Goal: Task Accomplishment & Management: Manage account settings

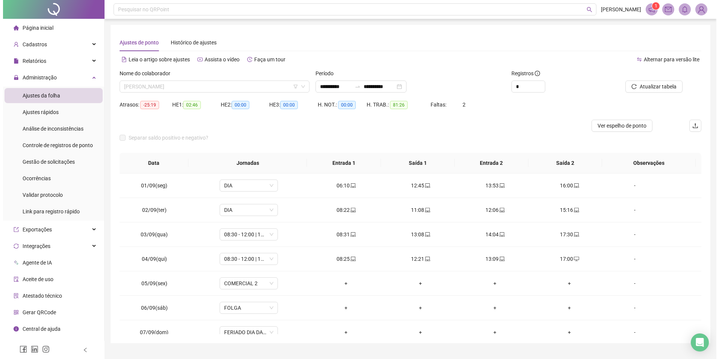
scroll to position [565, 0]
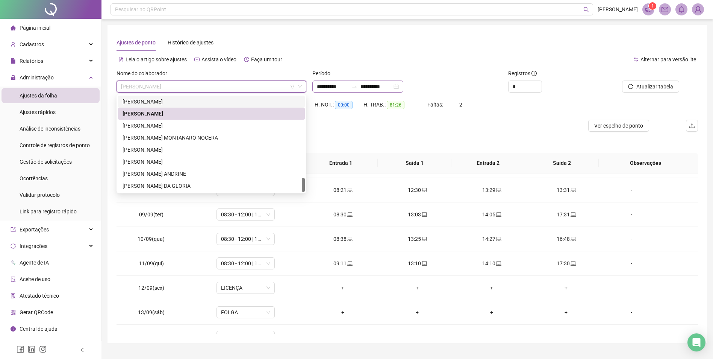
click at [403, 83] on div "**********" at bounding box center [357, 86] width 91 height 12
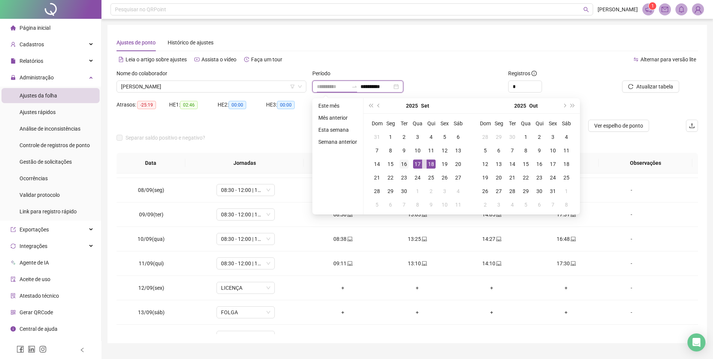
type input "**********"
click at [403, 164] on div "16" at bounding box center [404, 163] width 9 height 9
type input "**********"
click at [417, 165] on div "17" at bounding box center [417, 163] width 9 height 9
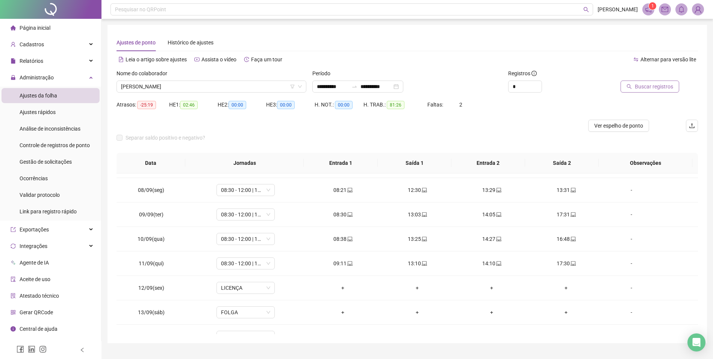
click at [647, 85] on span "Buscar registros" at bounding box center [654, 86] width 38 height 8
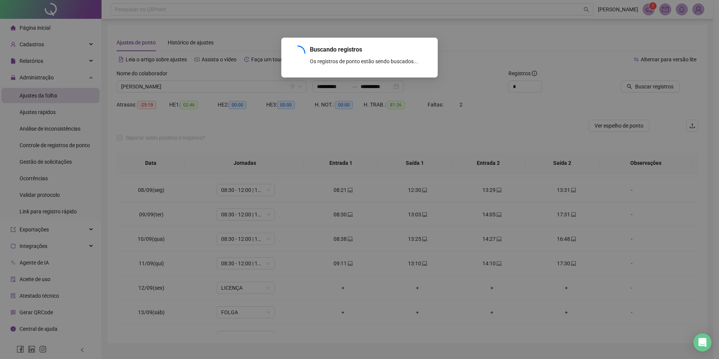
scroll to position [0, 0]
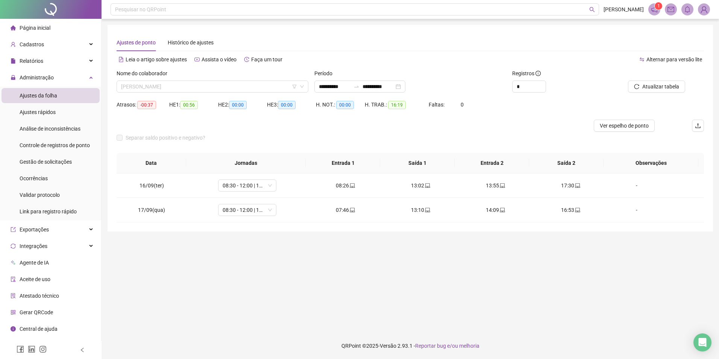
click at [162, 83] on span "[PERSON_NAME]" at bounding box center [212, 86] width 183 height 11
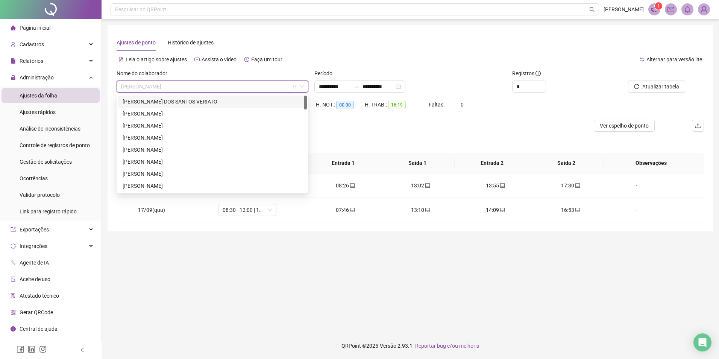
click at [194, 100] on div "[PERSON_NAME] DOS SANTOS VERIATO" at bounding box center [213, 101] width 180 height 8
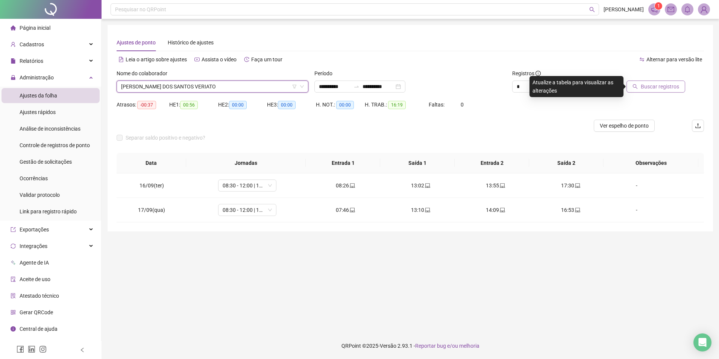
click at [656, 87] on span "Buscar registros" at bounding box center [660, 86] width 38 height 8
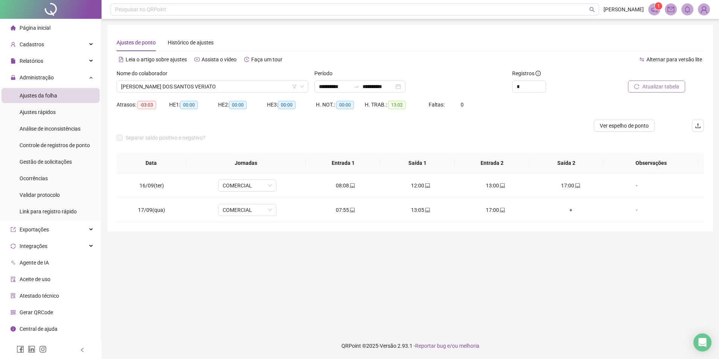
click at [509, 310] on main "**********" at bounding box center [410, 176] width 605 height 302
click at [226, 82] on span "[PERSON_NAME] DOS SANTOS VERIATO" at bounding box center [212, 86] width 183 height 11
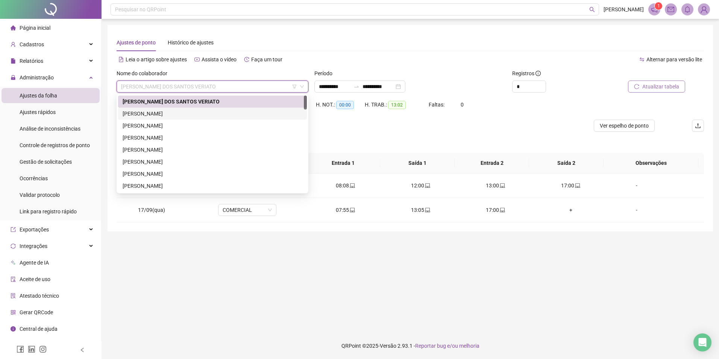
click at [204, 114] on div "[PERSON_NAME]" at bounding box center [213, 113] width 180 height 8
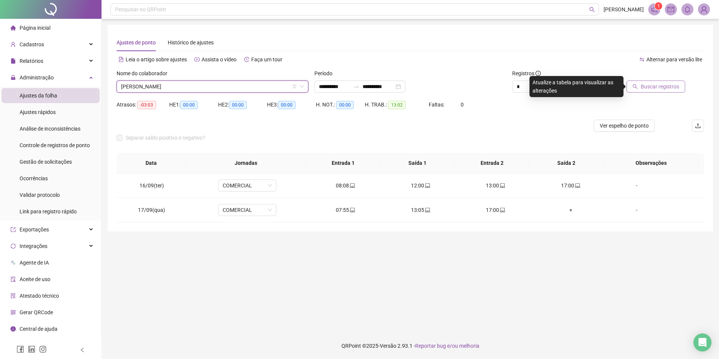
click at [651, 86] on span "Buscar registros" at bounding box center [660, 86] width 38 height 8
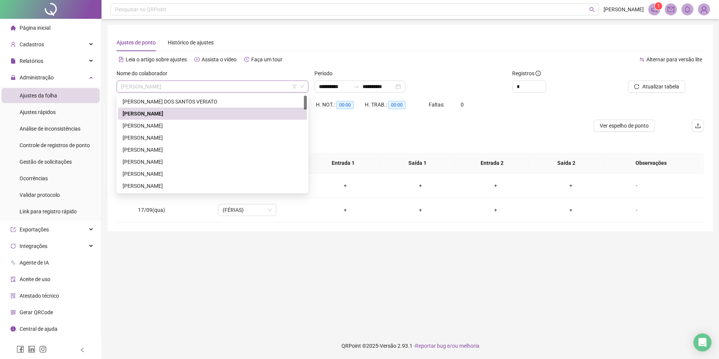
click at [175, 87] on span "[PERSON_NAME]" at bounding box center [212, 86] width 183 height 11
click at [167, 127] on div "[PERSON_NAME]" at bounding box center [213, 125] width 180 height 8
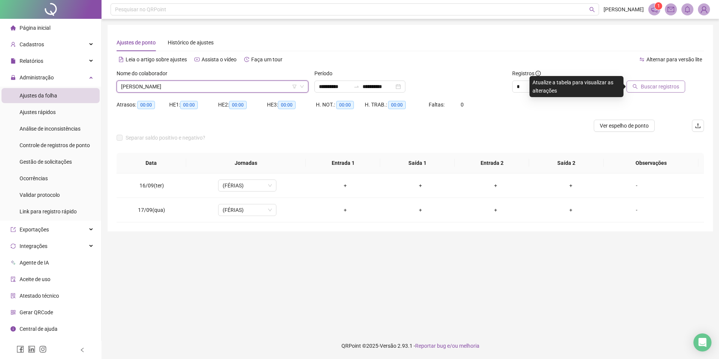
click at [652, 85] on span "Buscar registros" at bounding box center [660, 86] width 38 height 8
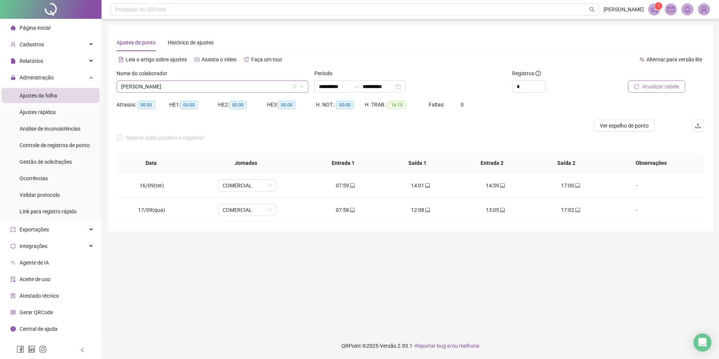
click at [238, 85] on span "[PERSON_NAME]" at bounding box center [212, 86] width 183 height 11
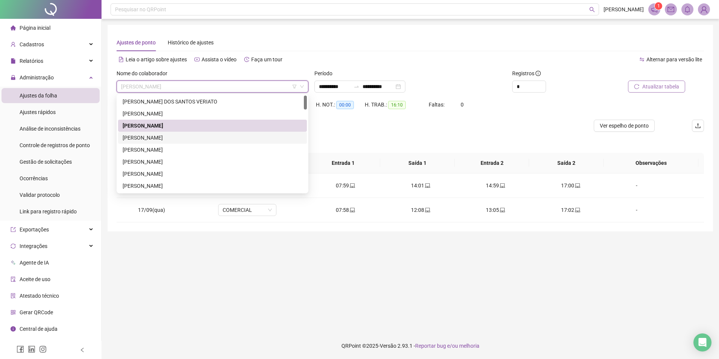
click at [161, 142] on div "[PERSON_NAME]" at bounding box center [212, 138] width 189 height 12
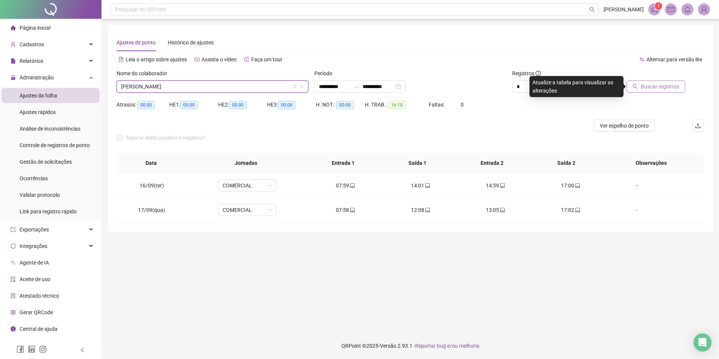
click at [643, 90] on span "Buscar registros" at bounding box center [660, 86] width 38 height 8
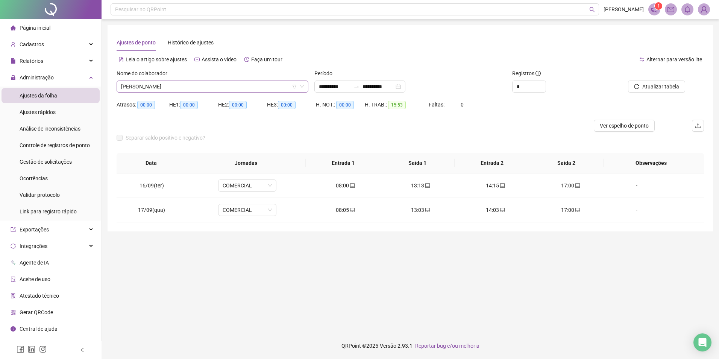
click at [178, 83] on span "[PERSON_NAME]" at bounding box center [212, 86] width 183 height 11
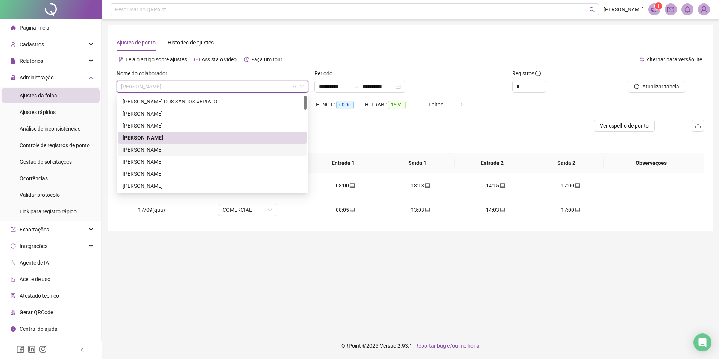
click at [157, 146] on div "[PERSON_NAME]" at bounding box center [213, 149] width 180 height 8
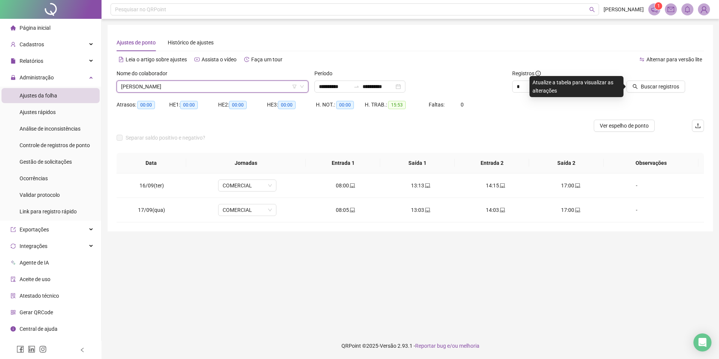
click at [611, 170] on th "Observações" at bounding box center [650, 163] width 95 height 21
click at [652, 85] on span "Buscar registros" at bounding box center [660, 86] width 38 height 8
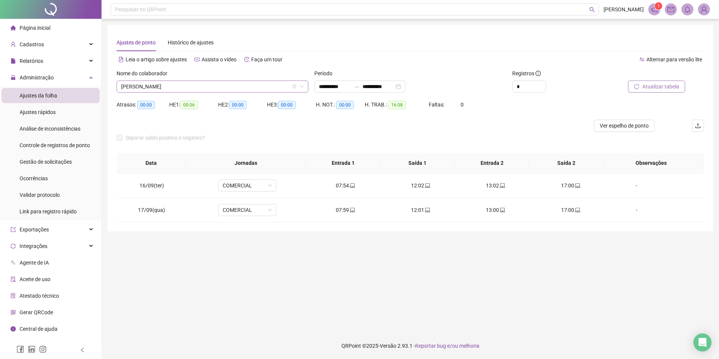
click at [167, 84] on span "[PERSON_NAME]" at bounding box center [212, 86] width 183 height 11
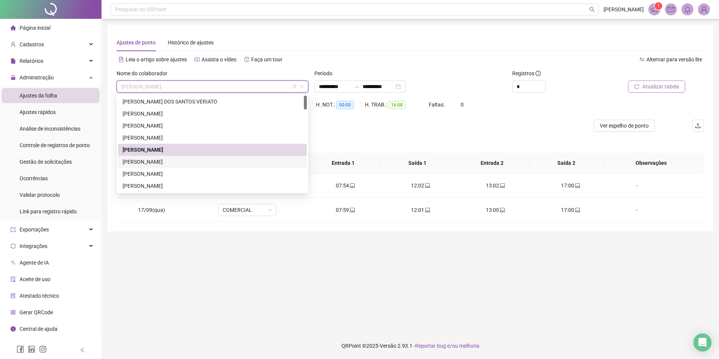
click at [163, 164] on div "[PERSON_NAME]" at bounding box center [213, 162] width 180 height 8
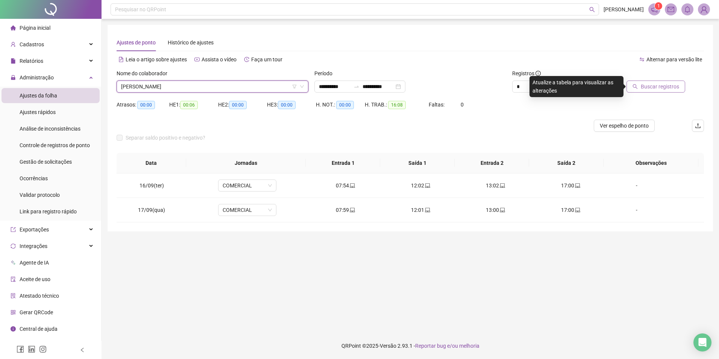
click at [667, 88] on span "Buscar registros" at bounding box center [660, 86] width 38 height 8
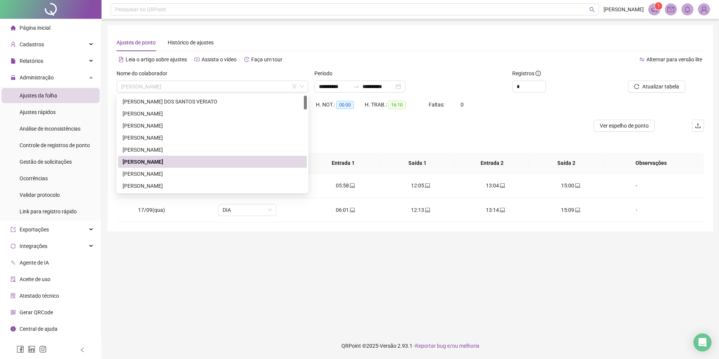
click at [200, 84] on span "[PERSON_NAME]" at bounding box center [212, 86] width 183 height 11
click at [171, 174] on div "[PERSON_NAME]" at bounding box center [213, 174] width 180 height 8
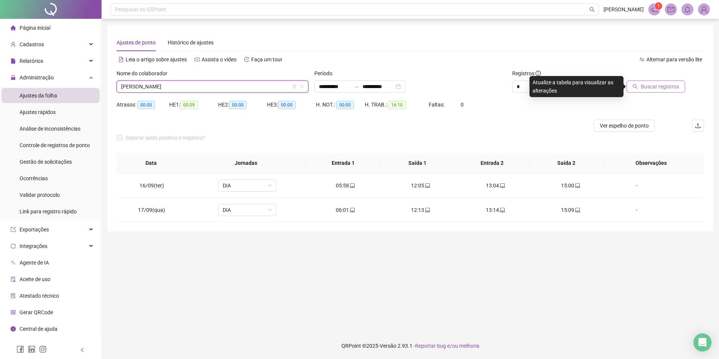
click at [633, 86] on button "Buscar registros" at bounding box center [655, 86] width 59 height 12
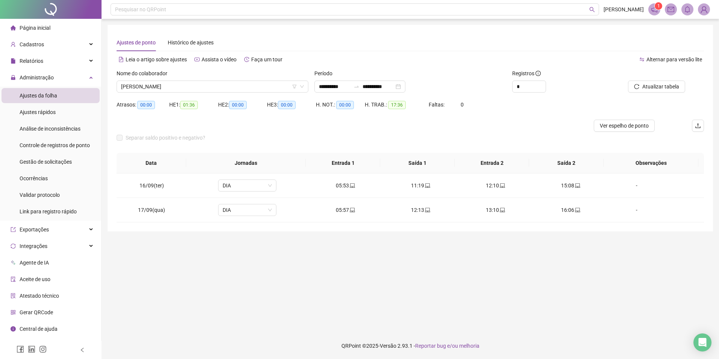
click at [179, 78] on div "Nome do colaborador" at bounding box center [213, 74] width 192 height 11
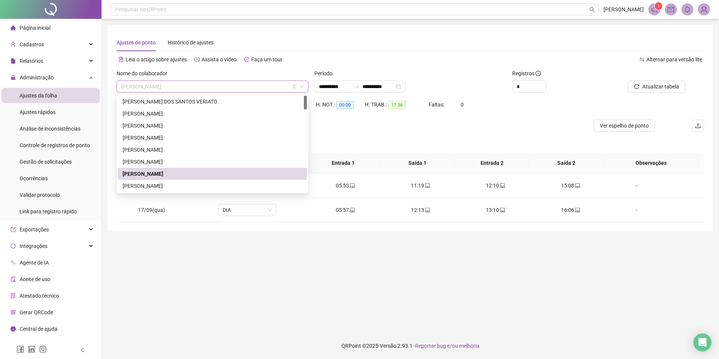
click at [183, 88] on span "[PERSON_NAME]" at bounding box center [212, 86] width 183 height 11
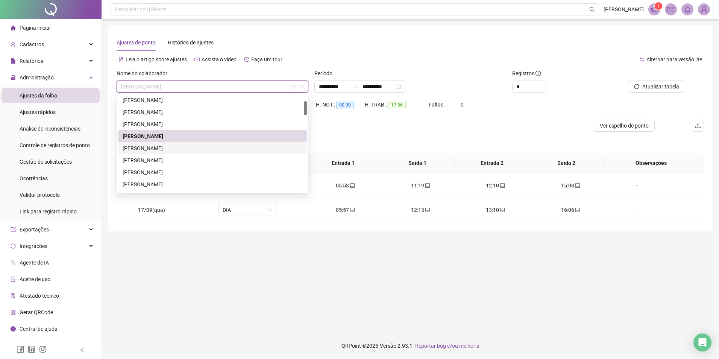
click at [164, 144] on div "[PERSON_NAME]" at bounding box center [213, 148] width 180 height 8
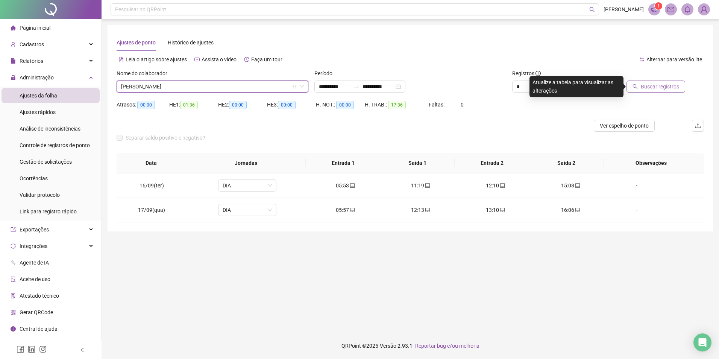
click at [659, 88] on span "Buscar registros" at bounding box center [660, 86] width 38 height 8
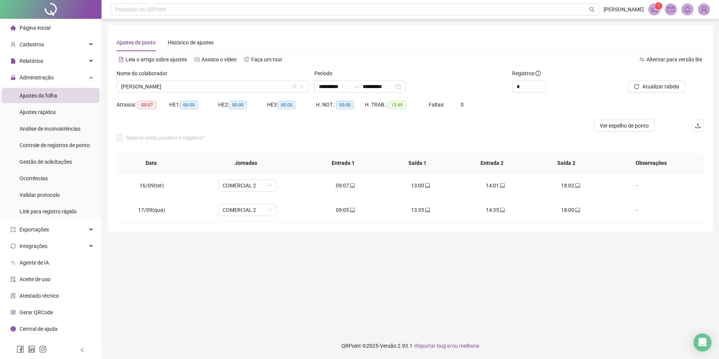
click at [190, 85] on span "[PERSON_NAME]" at bounding box center [212, 86] width 183 height 11
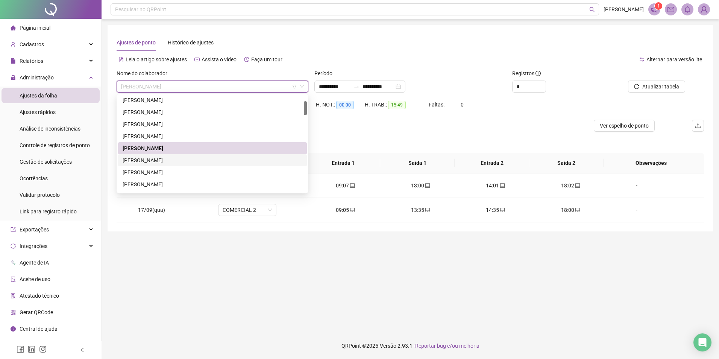
click at [156, 159] on div "[PERSON_NAME]" at bounding box center [213, 160] width 180 height 8
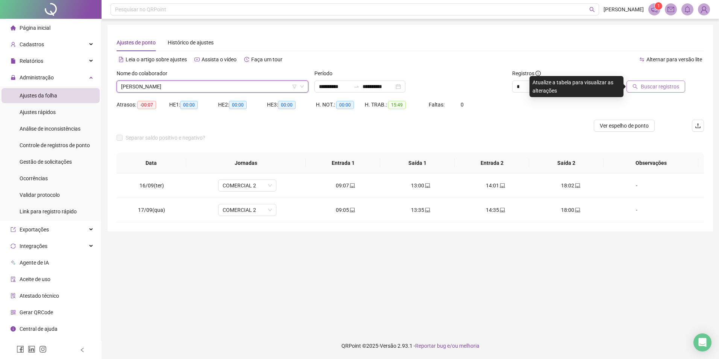
click at [659, 86] on span "Buscar registros" at bounding box center [660, 86] width 38 height 8
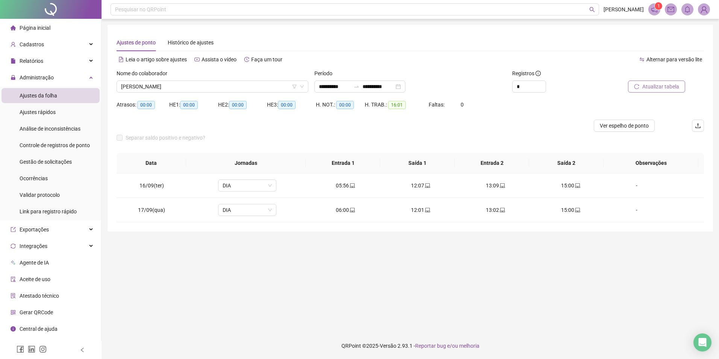
click at [149, 85] on span "[PERSON_NAME]" at bounding box center [212, 86] width 183 height 11
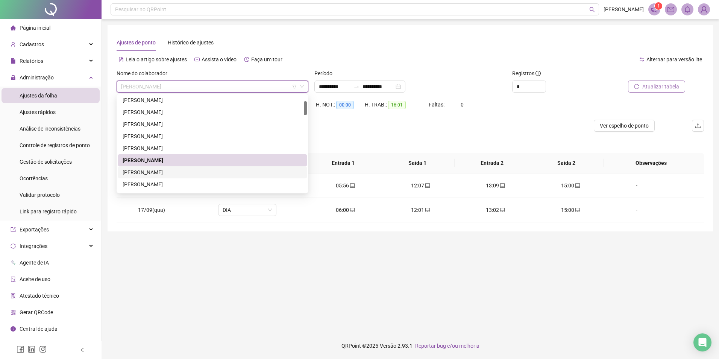
click at [142, 170] on div "[PERSON_NAME]" at bounding box center [213, 172] width 180 height 8
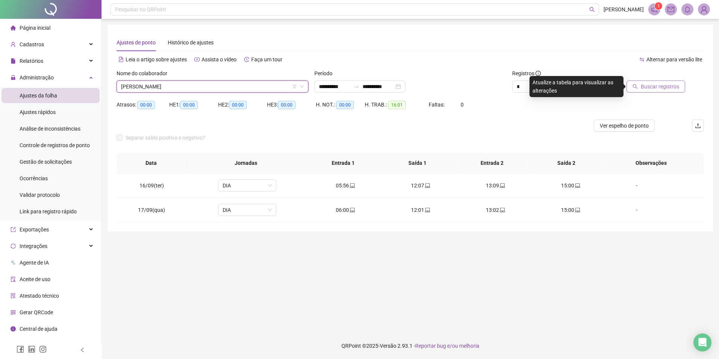
click at [653, 83] on span "Buscar registros" at bounding box center [660, 86] width 38 height 8
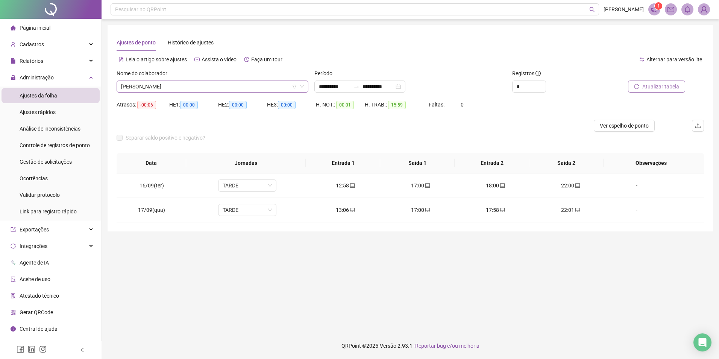
click at [153, 86] on span "[PERSON_NAME]" at bounding box center [212, 86] width 183 height 11
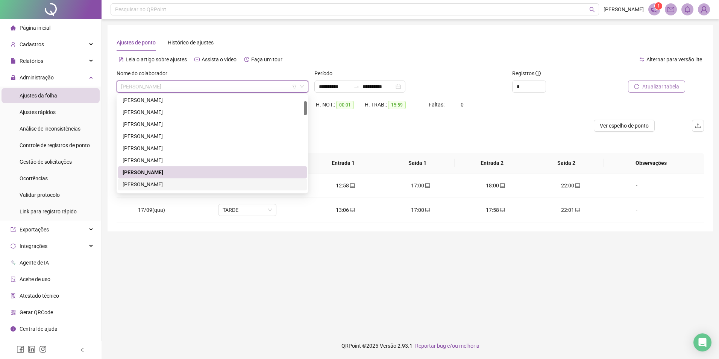
click at [182, 184] on div "[PERSON_NAME]" at bounding box center [213, 184] width 180 height 8
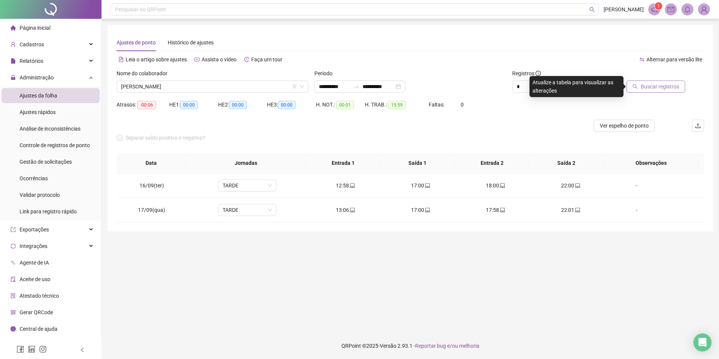
click at [654, 87] on span "Buscar registros" at bounding box center [660, 86] width 38 height 8
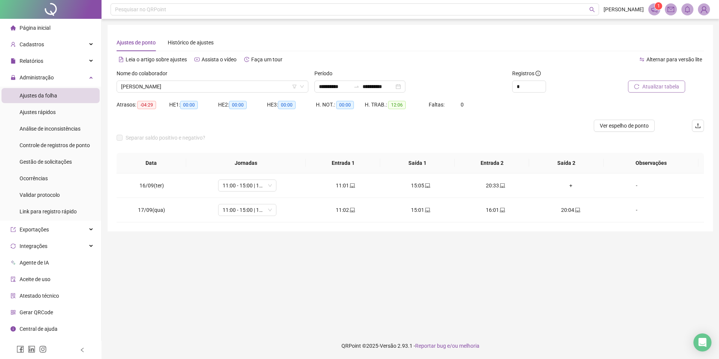
click at [420, 303] on main "**********" at bounding box center [410, 176] width 605 height 302
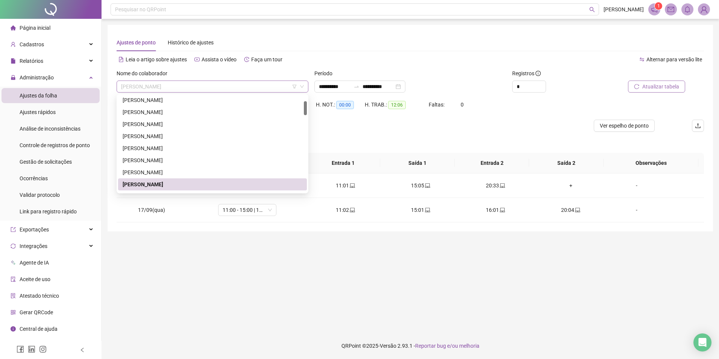
click at [189, 85] on span "[PERSON_NAME]" at bounding box center [212, 86] width 183 height 11
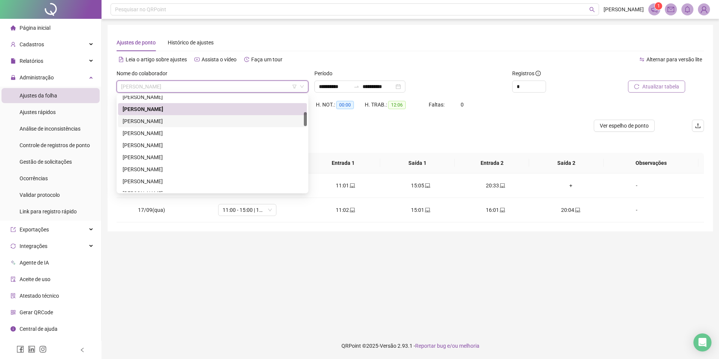
click at [215, 120] on div "[PERSON_NAME]" at bounding box center [213, 121] width 180 height 8
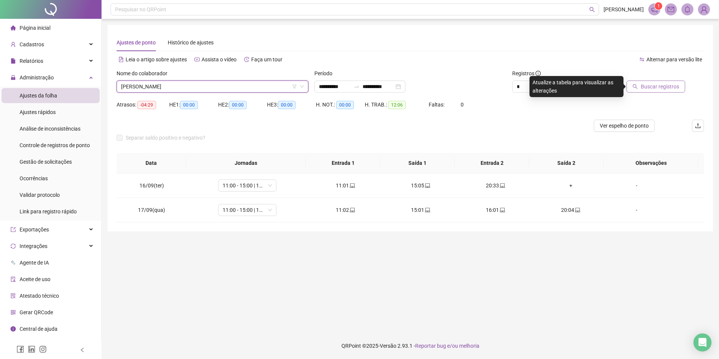
click at [662, 90] on span "Buscar registros" at bounding box center [660, 86] width 38 height 8
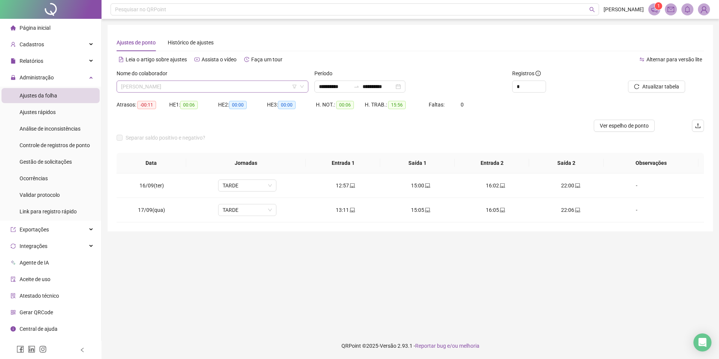
click at [183, 84] on span "[PERSON_NAME]" at bounding box center [212, 86] width 183 height 11
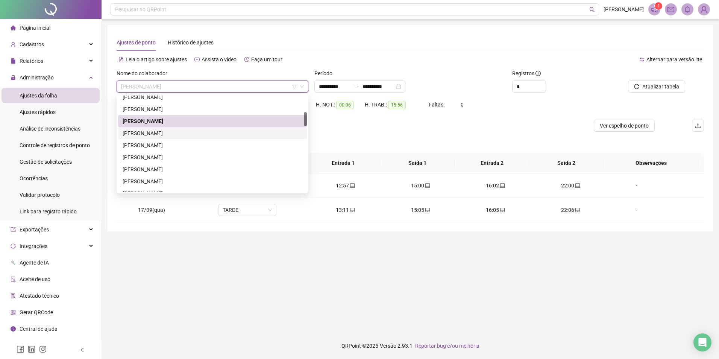
click at [182, 133] on div "[PERSON_NAME]" at bounding box center [213, 133] width 180 height 8
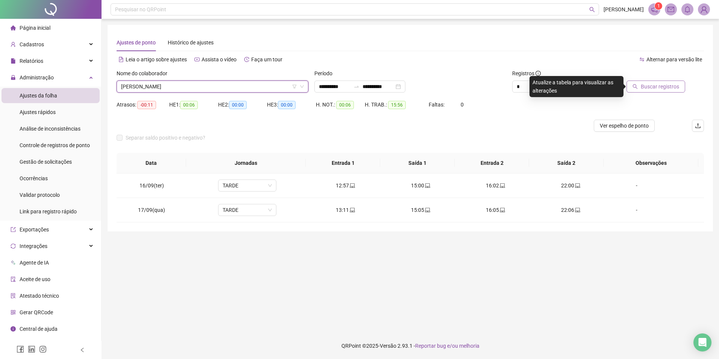
click at [638, 84] on icon "search" at bounding box center [634, 86] width 5 height 5
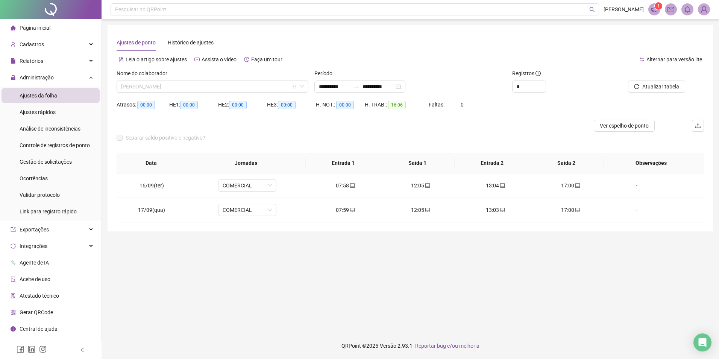
click at [182, 83] on span "[PERSON_NAME]" at bounding box center [212, 86] width 183 height 11
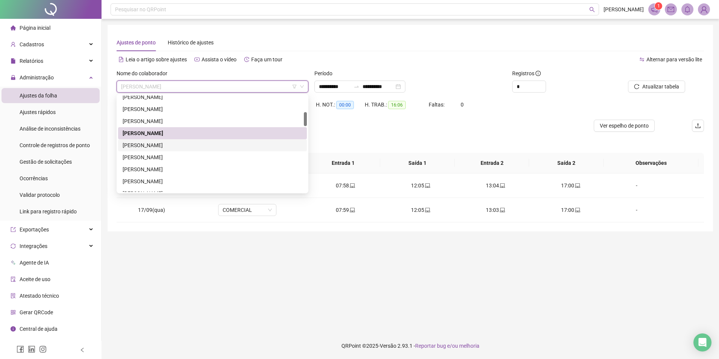
click at [166, 147] on div "[PERSON_NAME]" at bounding box center [213, 145] width 180 height 8
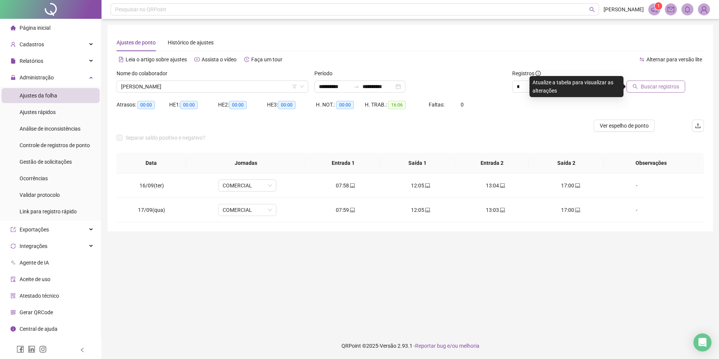
click at [656, 81] on button "Buscar registros" at bounding box center [655, 86] width 59 height 12
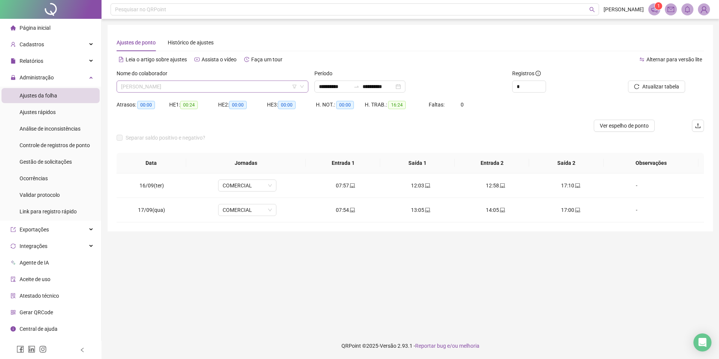
click at [185, 83] on span "[PERSON_NAME]" at bounding box center [212, 86] width 183 height 11
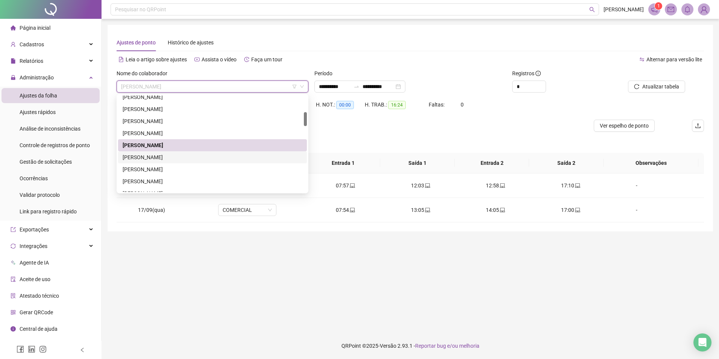
click at [188, 159] on div "[PERSON_NAME]" at bounding box center [213, 157] width 180 height 8
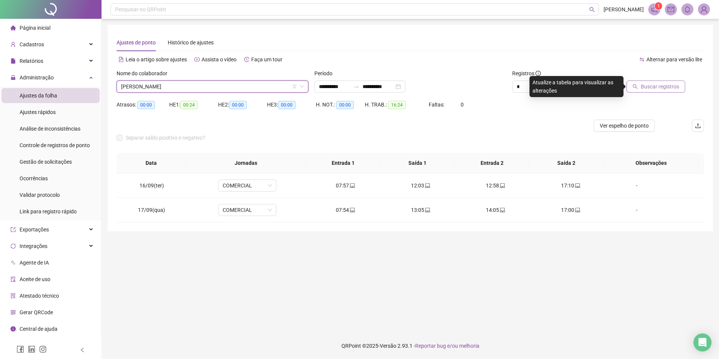
click at [664, 88] on span "Buscar registros" at bounding box center [660, 86] width 38 height 8
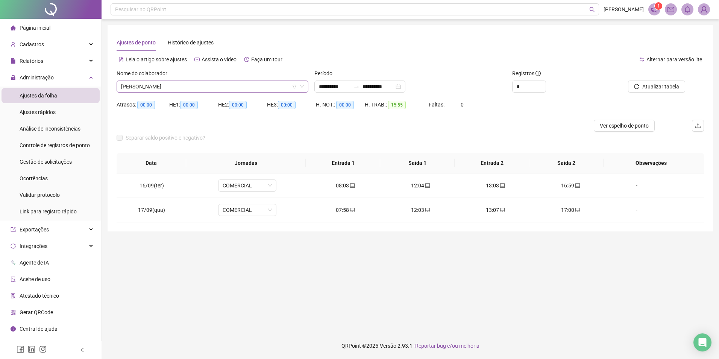
click at [150, 83] on span "[PERSON_NAME]" at bounding box center [212, 86] width 183 height 11
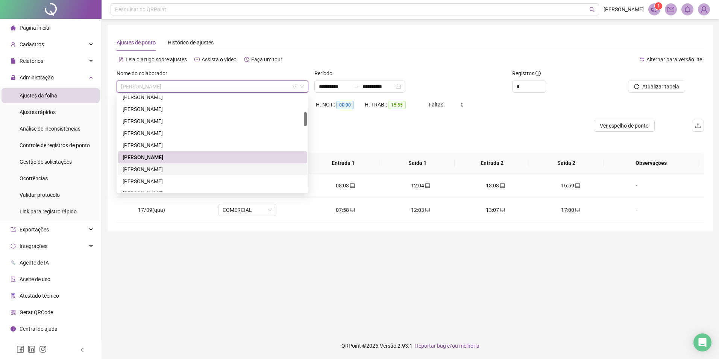
click at [149, 168] on div "[PERSON_NAME]" at bounding box center [213, 169] width 180 height 8
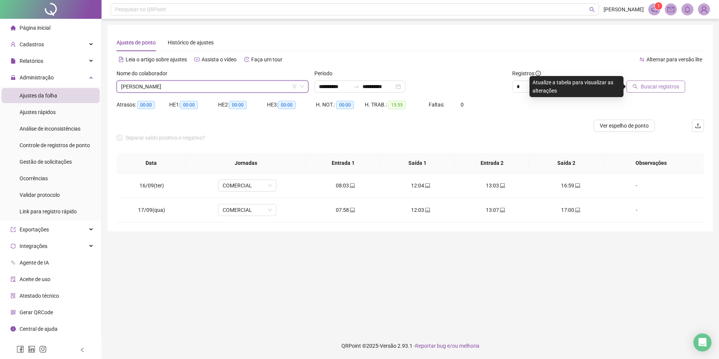
click at [664, 89] on span "Buscar registros" at bounding box center [660, 86] width 38 height 8
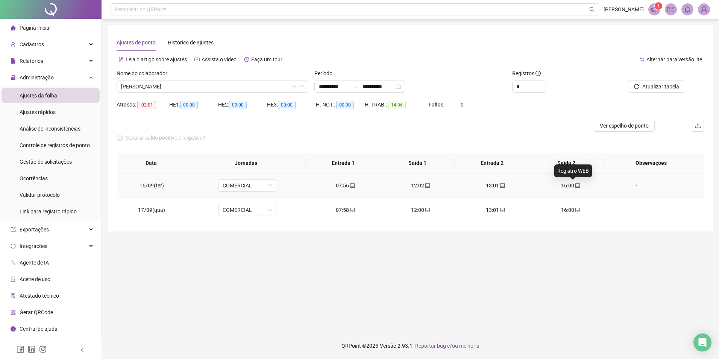
click at [575, 183] on icon "laptop" at bounding box center [577, 185] width 5 height 5
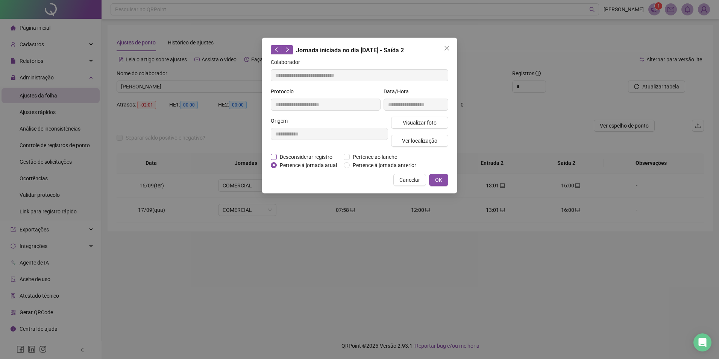
click at [296, 156] on span "Desconsiderar registro" at bounding box center [306, 157] width 59 height 8
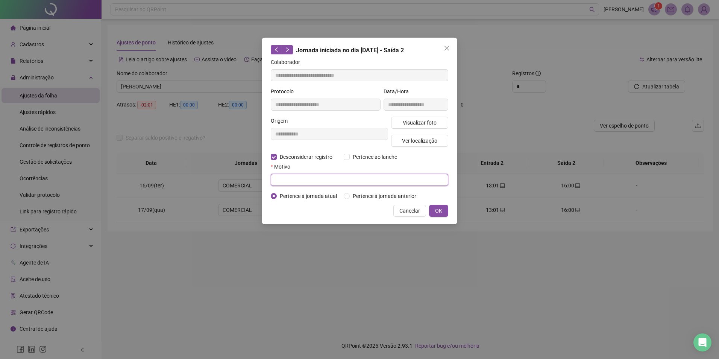
click at [286, 177] on input "text" at bounding box center [359, 180] width 177 height 12
type input "*"
click at [435, 211] on span "OK" at bounding box center [438, 210] width 7 height 8
click at [440, 211] on span "OK" at bounding box center [438, 210] width 7 height 8
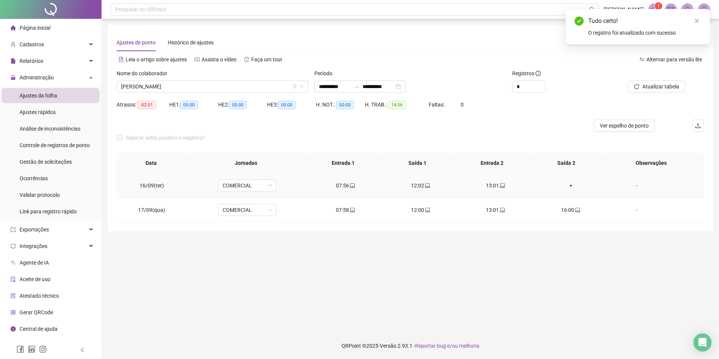
click at [566, 188] on div "+" at bounding box center [570, 185] width 63 height 8
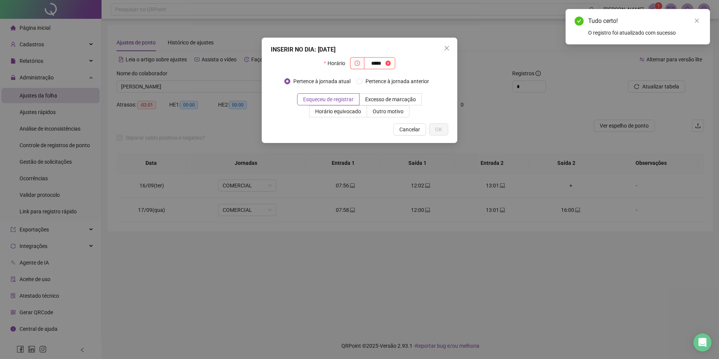
type input "*****"
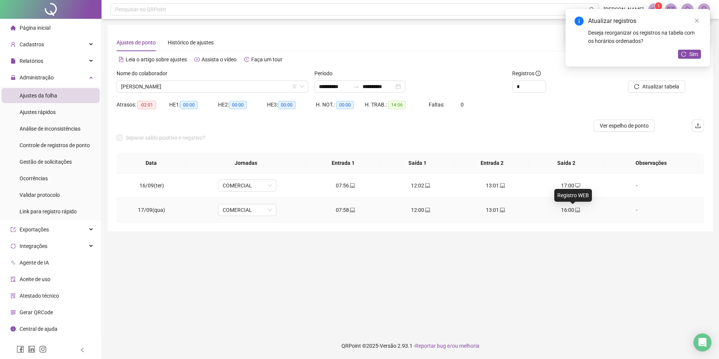
click at [575, 209] on icon "laptop" at bounding box center [577, 209] width 5 height 5
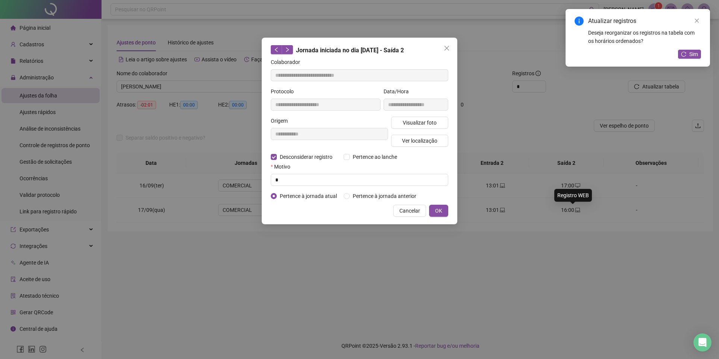
type input "**********"
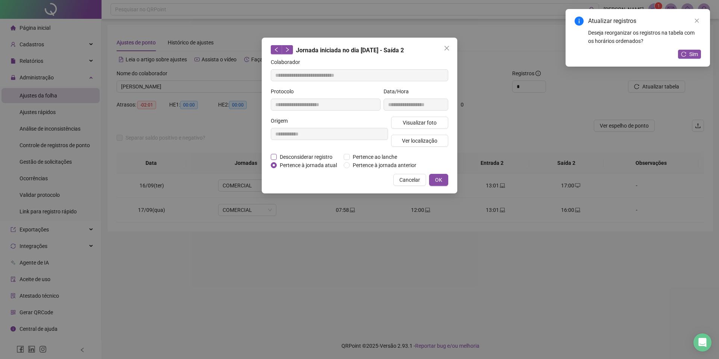
click at [317, 156] on span "Desconsiderar registro" at bounding box center [306, 157] width 59 height 8
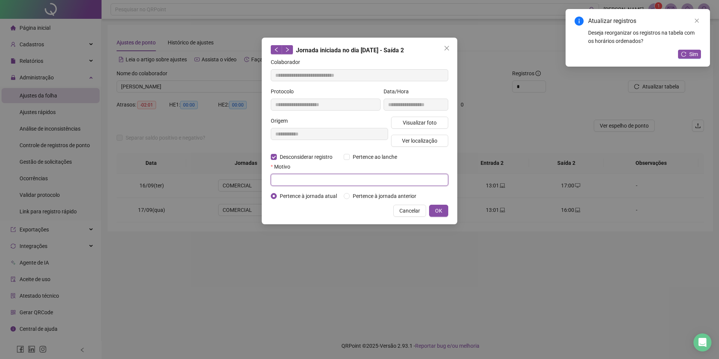
click at [312, 176] on input "text" at bounding box center [359, 180] width 177 height 12
type input "*"
click at [444, 208] on button "OK" at bounding box center [438, 211] width 19 height 12
click at [444, 213] on div "**********" at bounding box center [359, 179] width 719 height 359
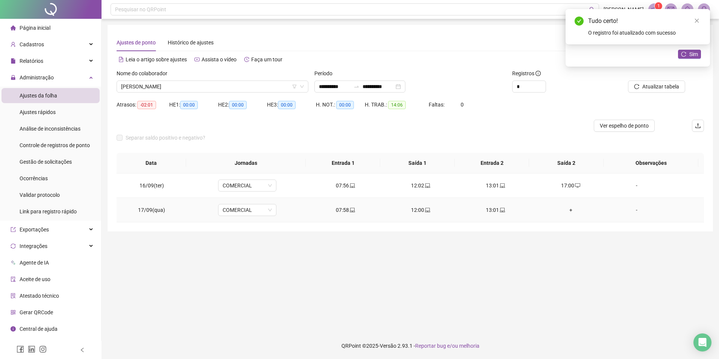
click at [564, 209] on div "+" at bounding box center [570, 210] width 63 height 8
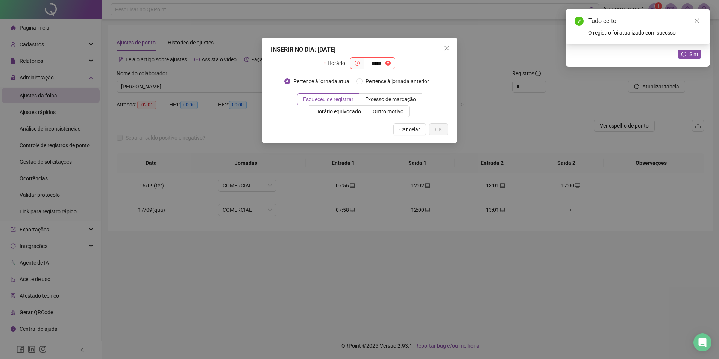
type input "*****"
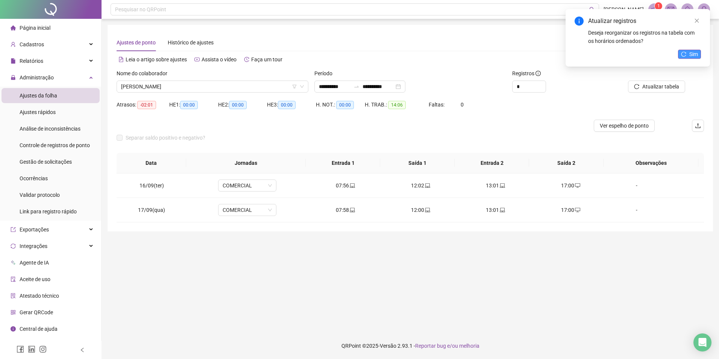
click at [689, 56] on span "Sim" at bounding box center [693, 54] width 9 height 8
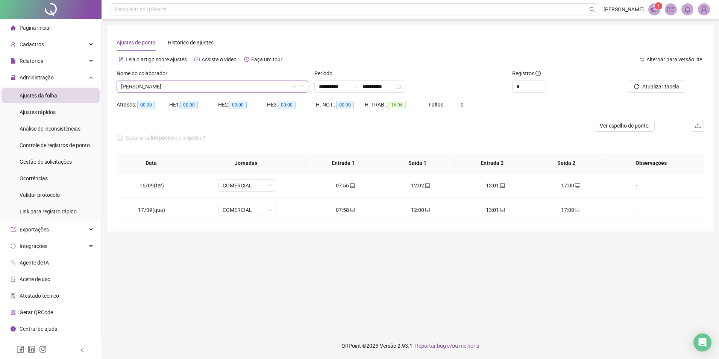
click at [164, 84] on span "[PERSON_NAME]" at bounding box center [212, 86] width 183 height 11
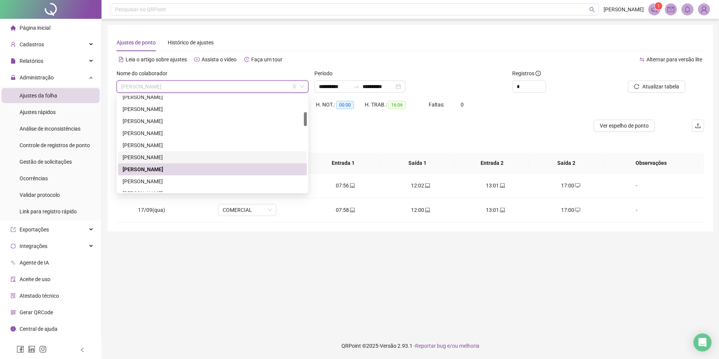
scroll to position [188, 0]
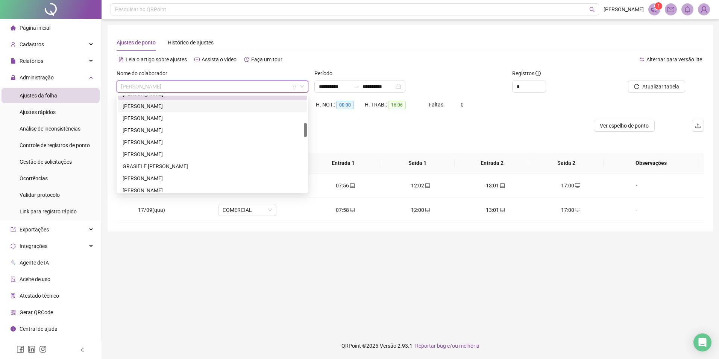
click at [168, 105] on div "[PERSON_NAME]" at bounding box center [213, 106] width 180 height 8
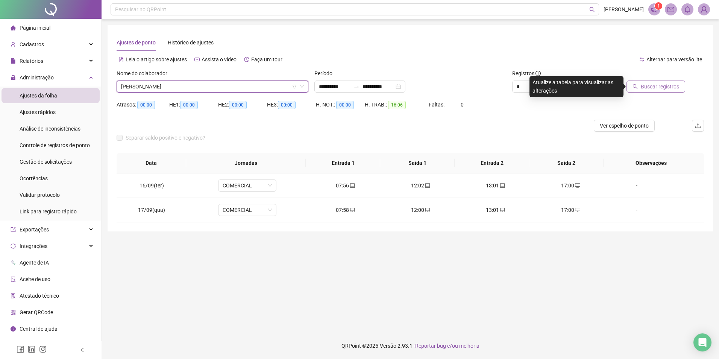
click at [661, 86] on span "Buscar registros" at bounding box center [660, 86] width 38 height 8
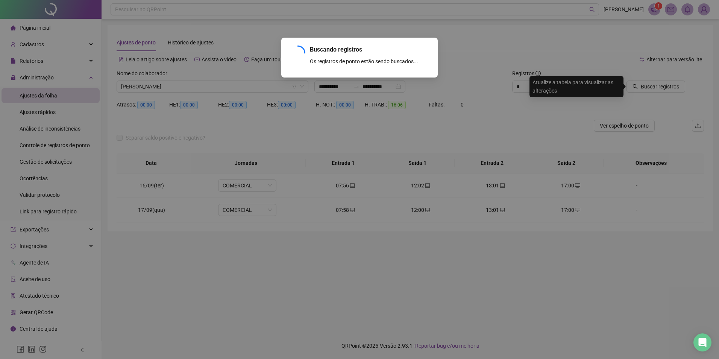
click at [340, 127] on div "Buscando registros Os registros de ponto estão sendo buscados... OK" at bounding box center [359, 179] width 719 height 359
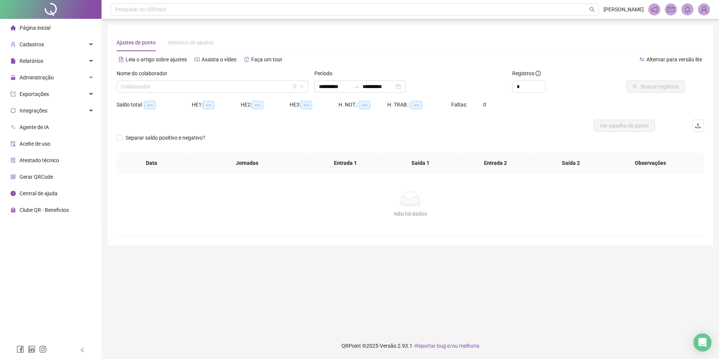
type input "**********"
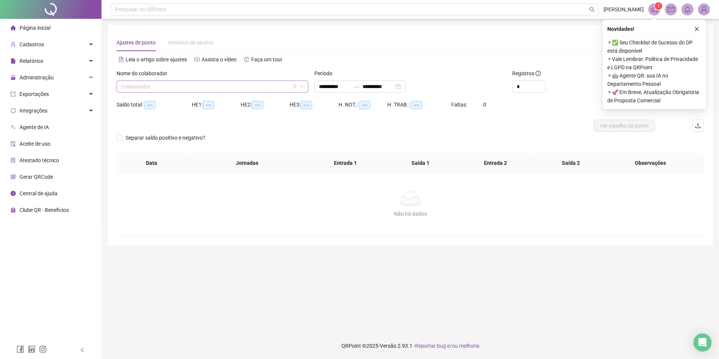
click at [249, 91] on input "search" at bounding box center [209, 86] width 176 height 11
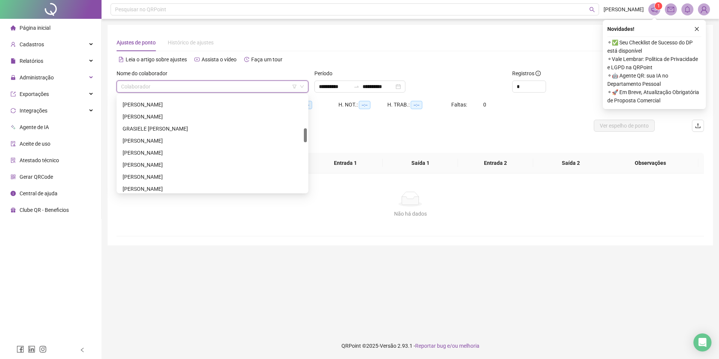
scroll to position [338, 0]
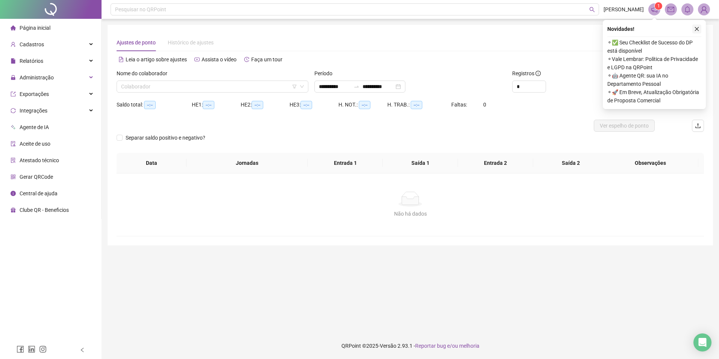
click at [699, 29] on icon "close" at bounding box center [696, 28] width 5 height 5
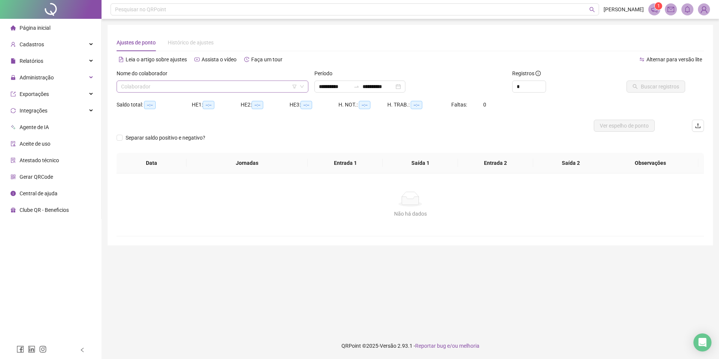
click at [158, 89] on input "search" at bounding box center [209, 86] width 176 height 11
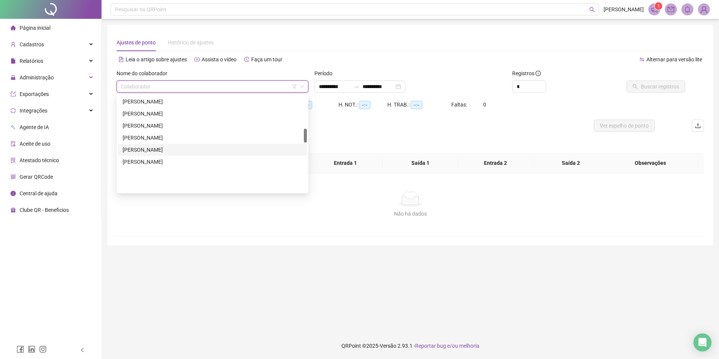
scroll to position [189, 0]
click at [147, 103] on div "[PERSON_NAME]" at bounding box center [213, 104] width 180 height 8
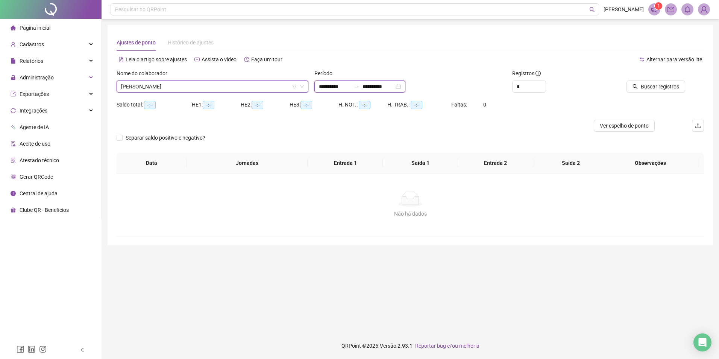
click at [334, 90] on input "**********" at bounding box center [335, 86] width 32 height 8
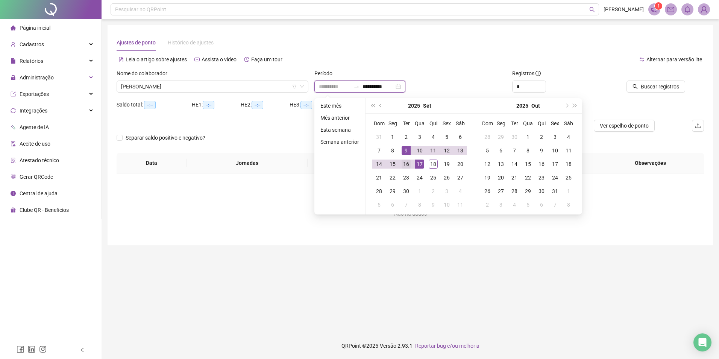
type input "**********"
click at [402, 162] on div "16" at bounding box center [406, 163] width 9 height 9
type input "**********"
click at [419, 164] on div "17" at bounding box center [419, 163] width 9 height 9
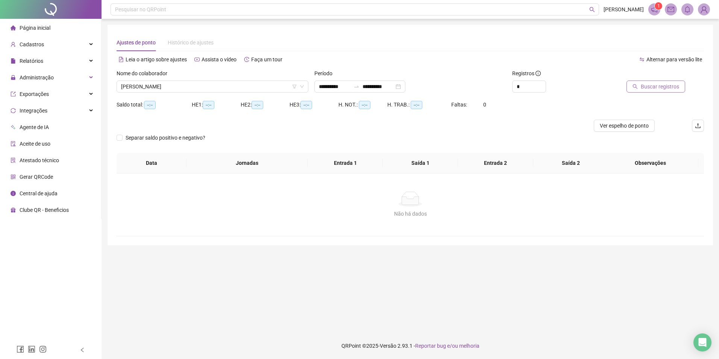
click at [652, 83] on span "Buscar registros" at bounding box center [660, 86] width 38 height 8
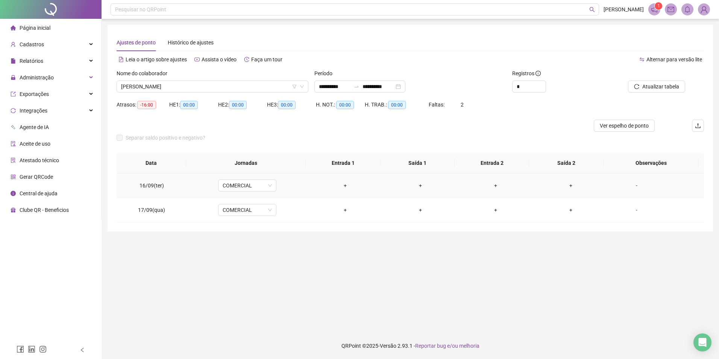
click at [339, 185] on div "+" at bounding box center [345, 185] width 63 height 8
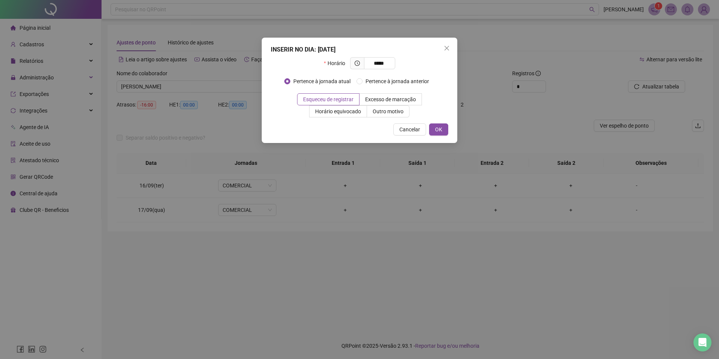
type input "*****"
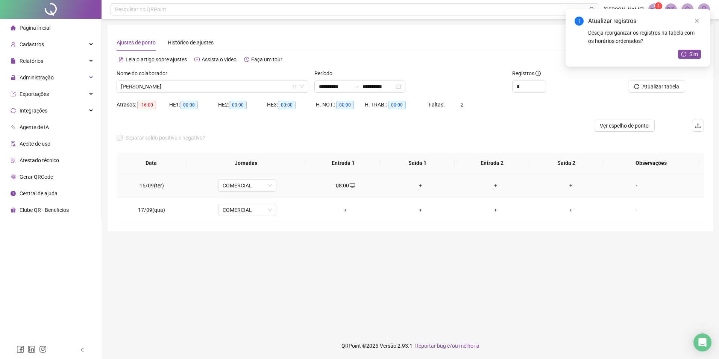
click at [419, 184] on div "+" at bounding box center [420, 185] width 63 height 8
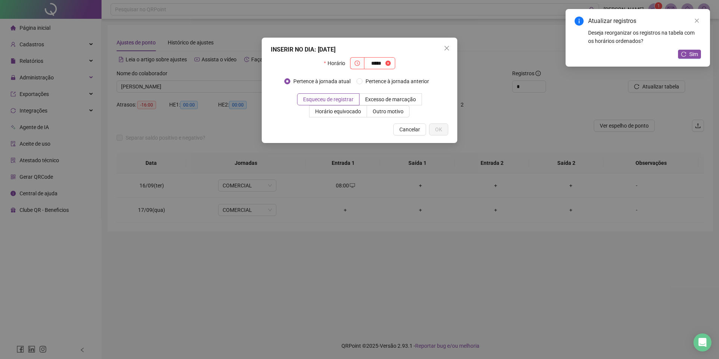
type input "*****"
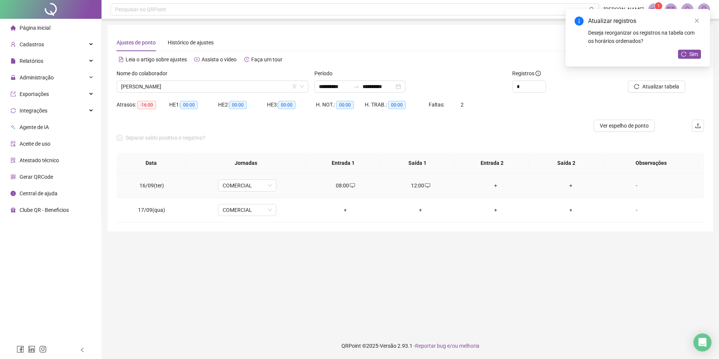
click at [491, 183] on div "+" at bounding box center [495, 185] width 63 height 8
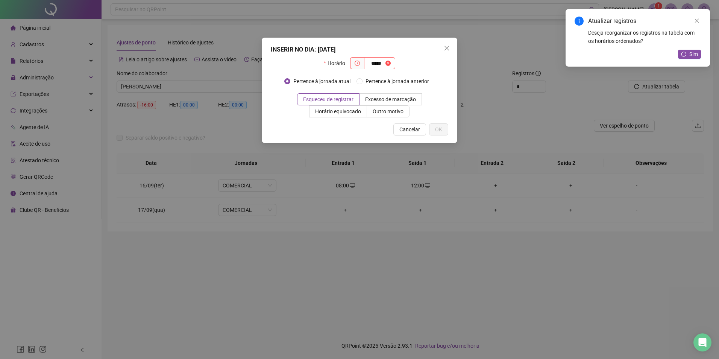
type input "*****"
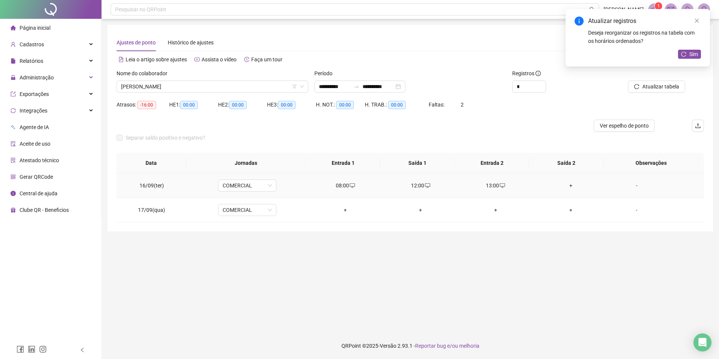
click at [567, 185] on div "+" at bounding box center [570, 185] width 63 height 8
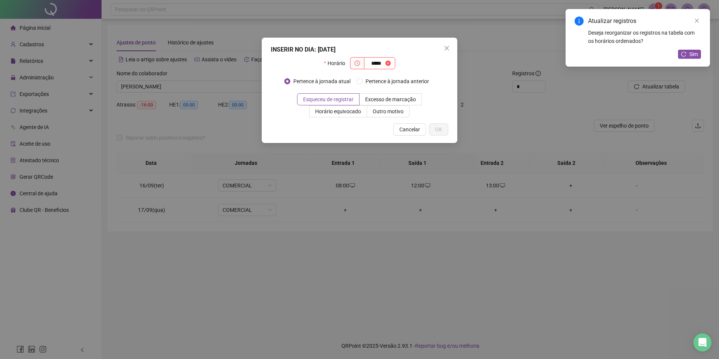
type input "*****"
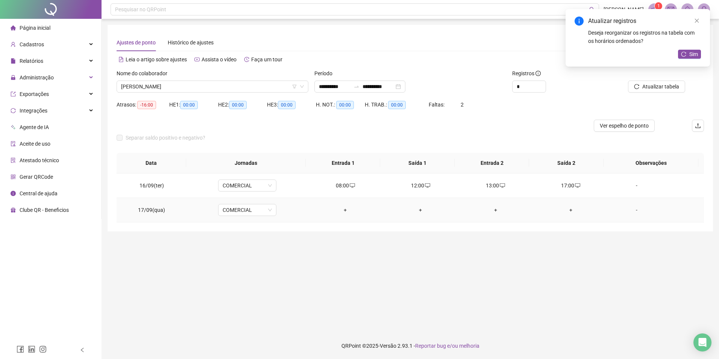
click at [340, 211] on div "+" at bounding box center [345, 210] width 63 height 8
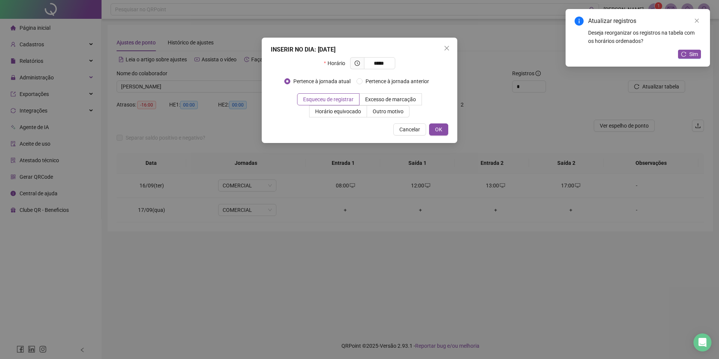
type input "*****"
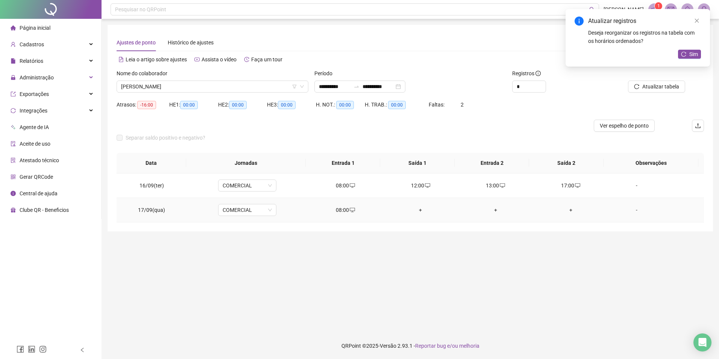
click at [417, 210] on div "+" at bounding box center [420, 210] width 63 height 8
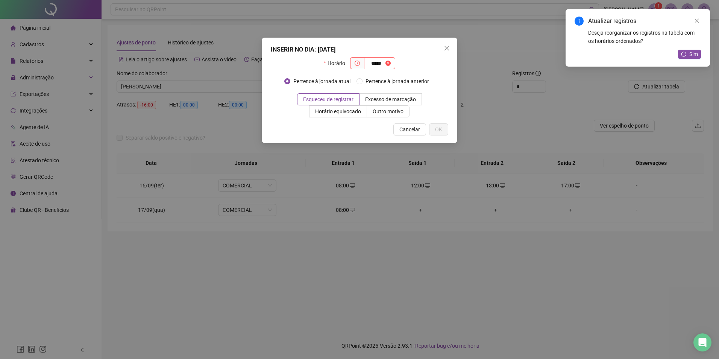
type input "*****"
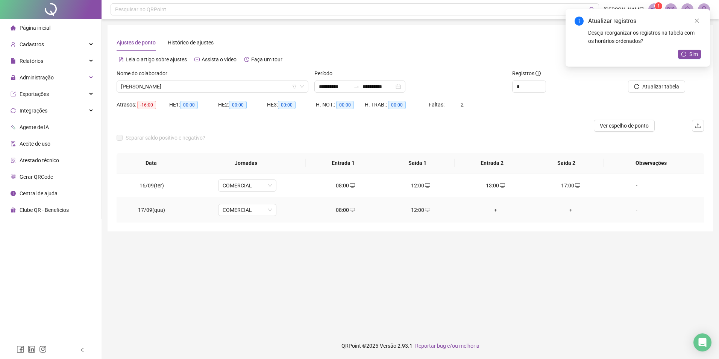
click at [494, 207] on div "+" at bounding box center [495, 210] width 63 height 8
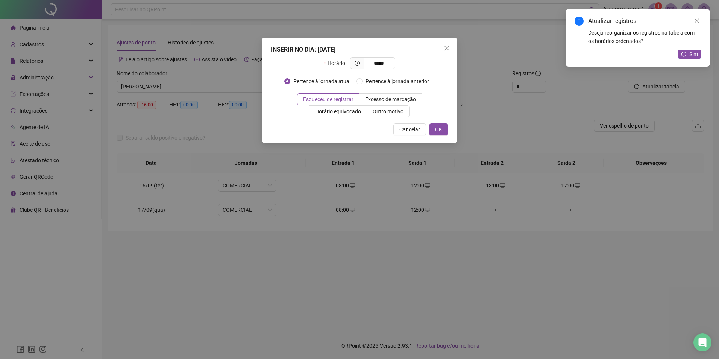
type input "*****"
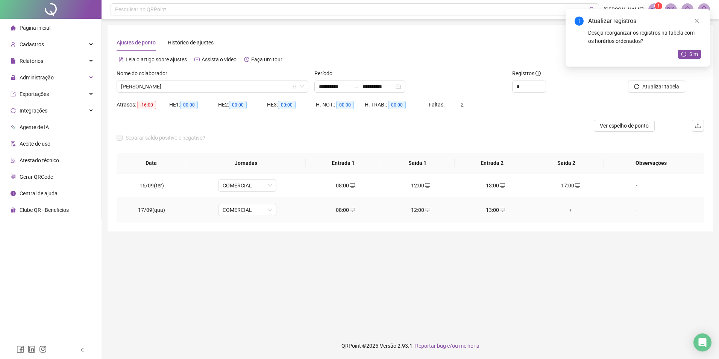
click at [565, 212] on div "+" at bounding box center [570, 210] width 63 height 8
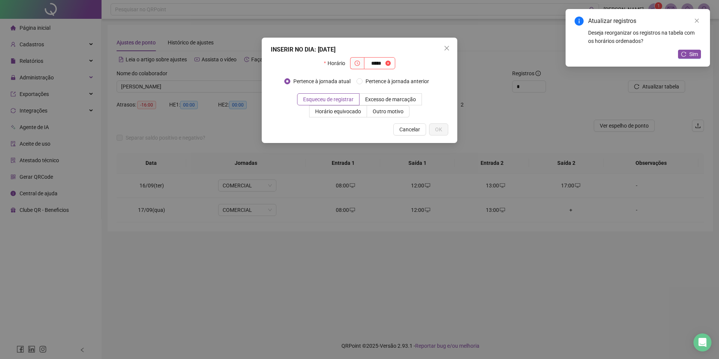
type input "*****"
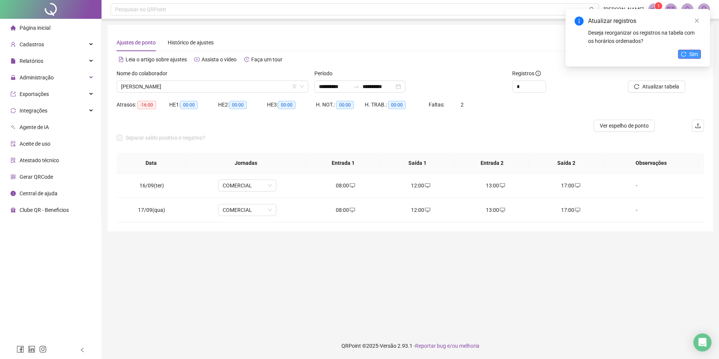
click at [693, 53] on span "Sim" at bounding box center [693, 54] width 9 height 8
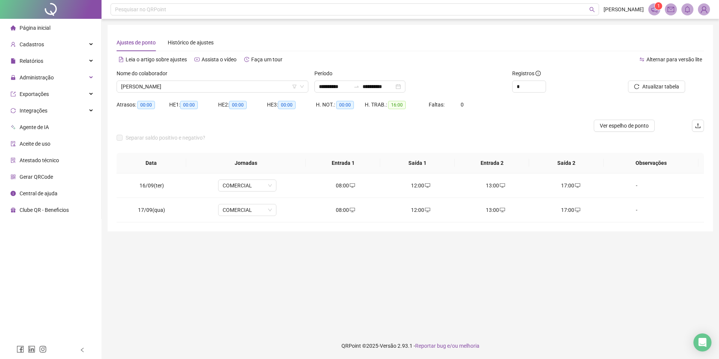
click at [663, 86] on span "Atualizar tabela" at bounding box center [660, 86] width 37 height 8
click at [183, 81] on span "[PERSON_NAME]" at bounding box center [212, 86] width 183 height 11
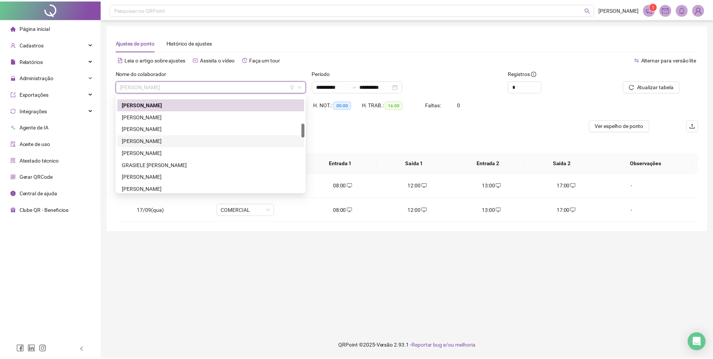
scroll to position [152, 0]
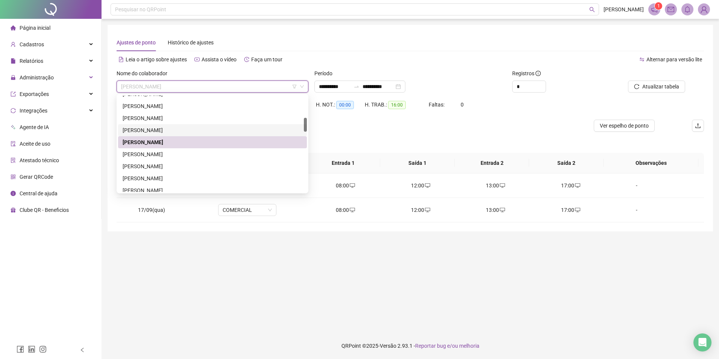
click at [182, 128] on div "[PERSON_NAME]" at bounding box center [213, 130] width 180 height 8
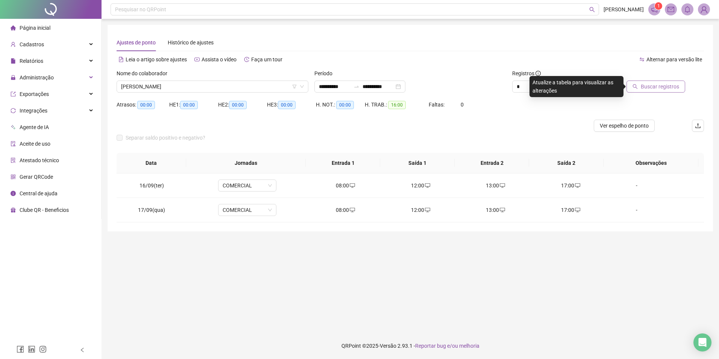
click at [650, 85] on span "Buscar registros" at bounding box center [660, 86] width 38 height 8
click at [168, 82] on span "[PERSON_NAME]" at bounding box center [212, 86] width 183 height 11
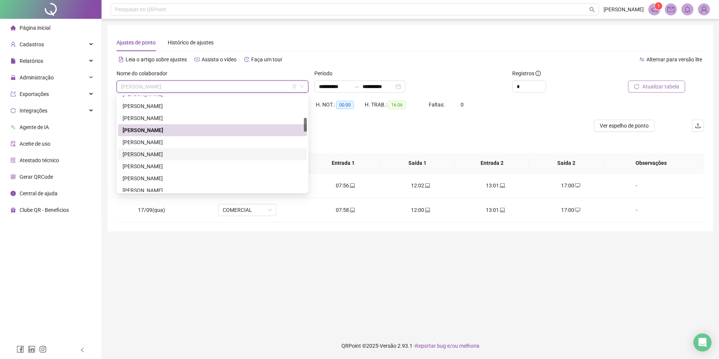
click at [185, 151] on div "[PERSON_NAME]" at bounding box center [213, 154] width 180 height 8
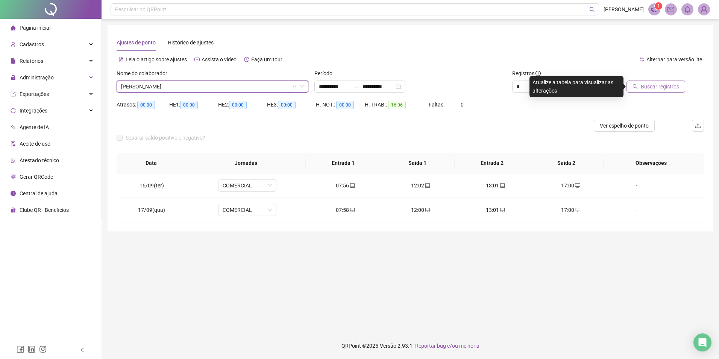
click at [656, 86] on span "Buscar registros" at bounding box center [660, 86] width 38 height 8
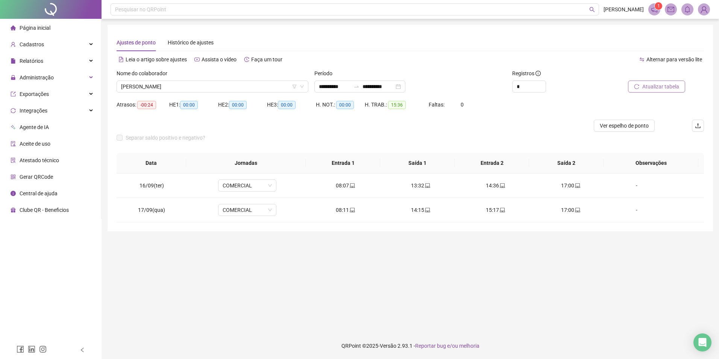
click at [344, 247] on main "**********" at bounding box center [410, 176] width 605 height 302
click at [343, 247] on main "**********" at bounding box center [410, 176] width 605 height 302
click at [405, 85] on div "**********" at bounding box center [359, 86] width 91 height 12
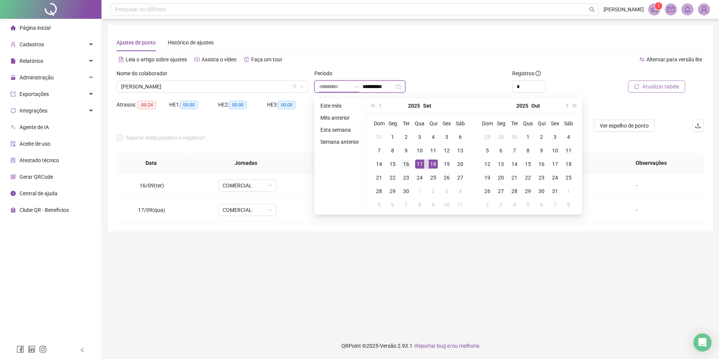
type input "**********"
click at [404, 162] on div "16" at bounding box center [406, 163] width 9 height 9
type input "**********"
click at [432, 167] on div "18" at bounding box center [433, 163] width 9 height 9
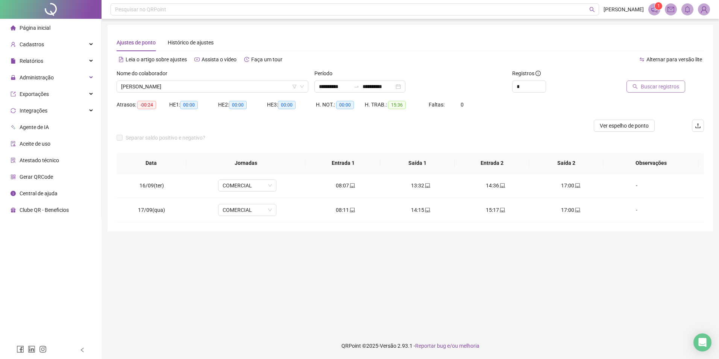
click at [657, 85] on span "Buscar registros" at bounding box center [660, 86] width 38 height 8
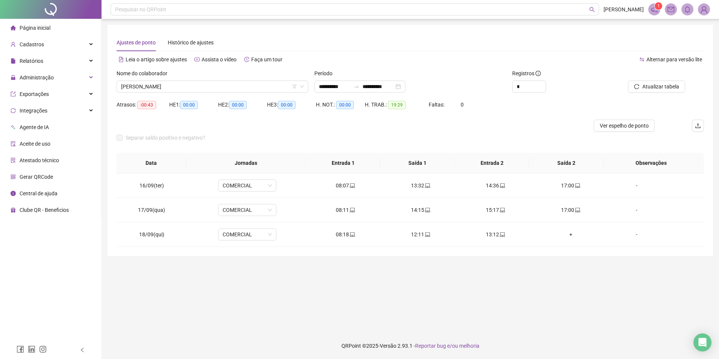
click at [488, 259] on main "**********" at bounding box center [410, 176] width 605 height 302
click at [405, 86] on div "**********" at bounding box center [359, 86] width 91 height 12
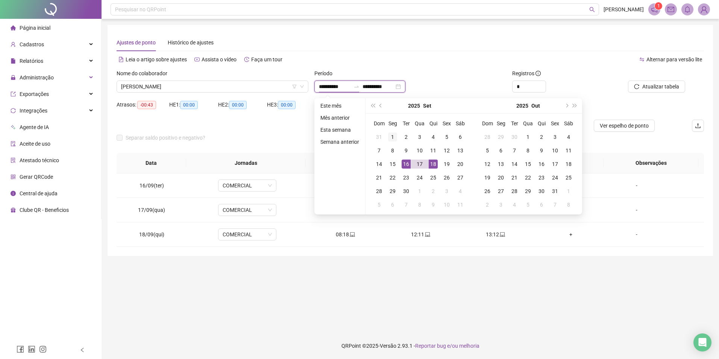
type input "**********"
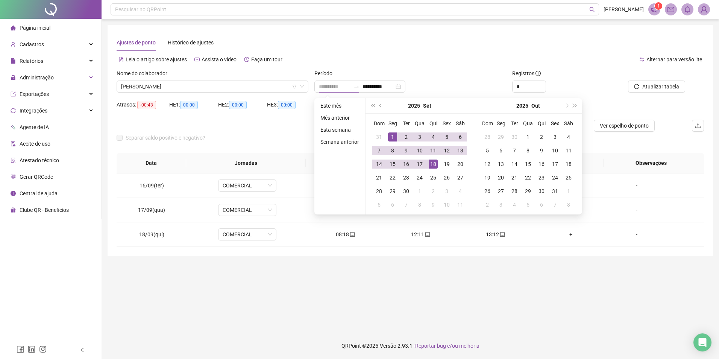
click at [388, 136] on div "1" at bounding box center [392, 136] width 9 height 9
type input "**********"
click at [435, 162] on div "18" at bounding box center [433, 163] width 9 height 9
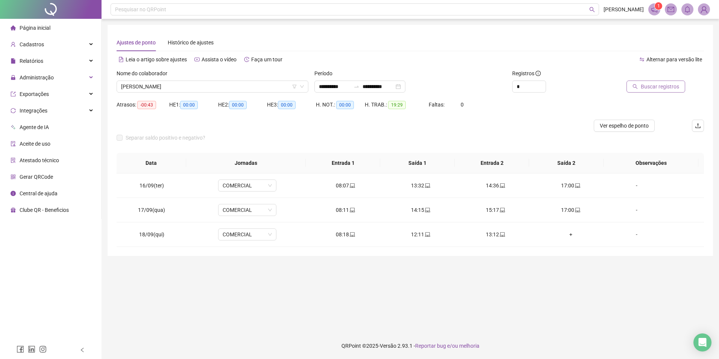
click at [669, 88] on span "Buscar registros" at bounding box center [660, 86] width 38 height 8
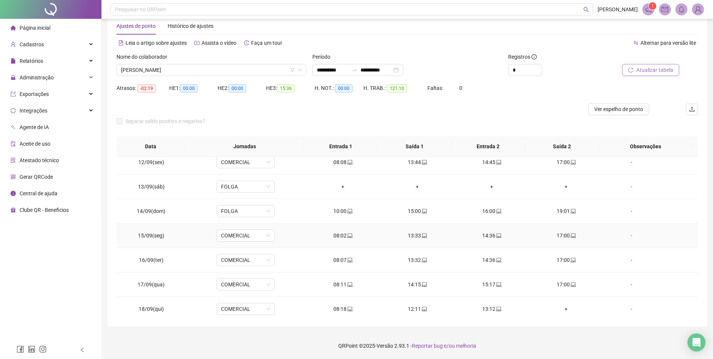
scroll to position [279, 0]
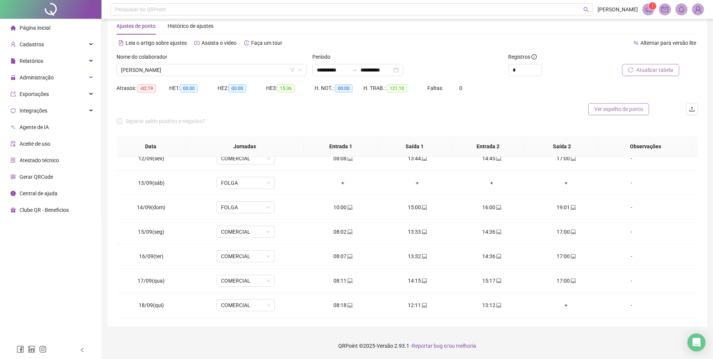
click at [614, 108] on span "Ver espelho de ponto" at bounding box center [618, 109] width 49 height 8
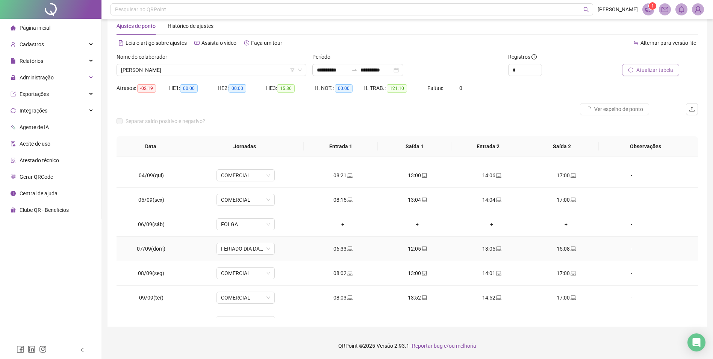
scroll to position [54, 0]
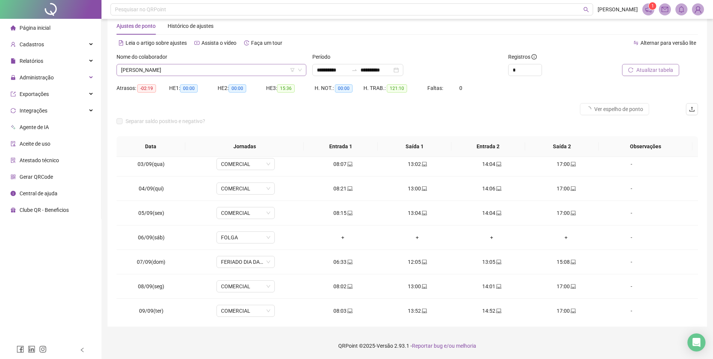
click at [188, 65] on span "[PERSON_NAME]" at bounding box center [211, 69] width 181 height 11
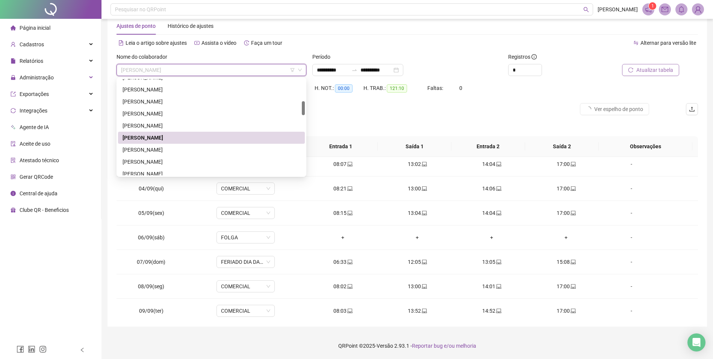
click at [170, 138] on div "[PERSON_NAME]" at bounding box center [212, 137] width 178 height 8
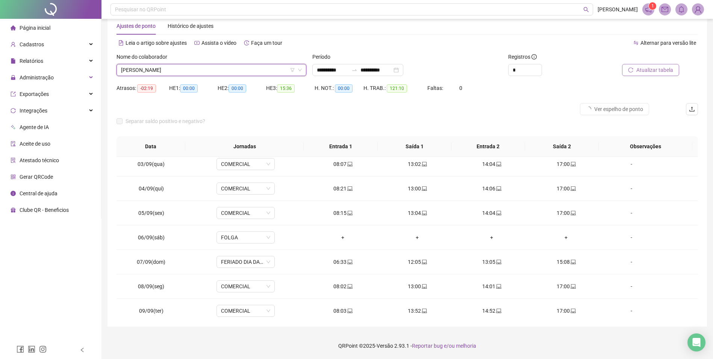
click at [642, 68] on span "Atualizar tabela" at bounding box center [655, 70] width 37 height 8
click at [49, 77] on span "Administração" at bounding box center [37, 77] width 34 height 6
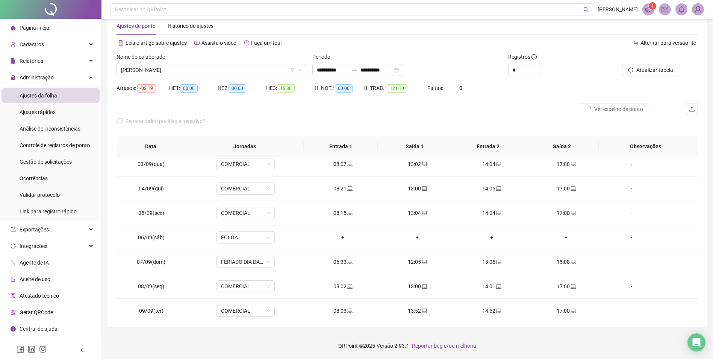
click at [49, 92] on span "Ajustes da folha" at bounding box center [39, 95] width 38 height 6
click at [668, 73] on span "Atualizar tabela" at bounding box center [655, 70] width 37 height 8
click at [695, 110] on icon "upload" at bounding box center [692, 109] width 6 height 6
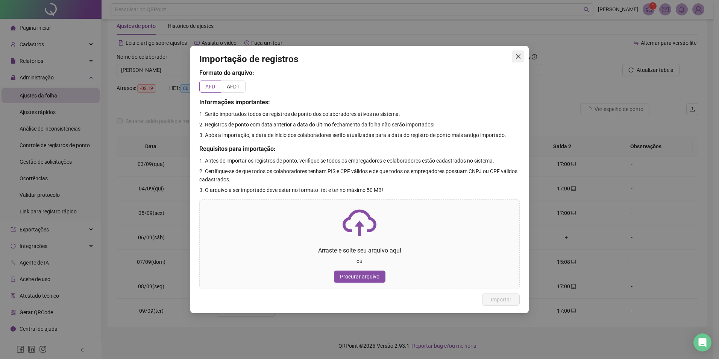
click at [521, 60] on button "Close" at bounding box center [518, 56] width 12 height 12
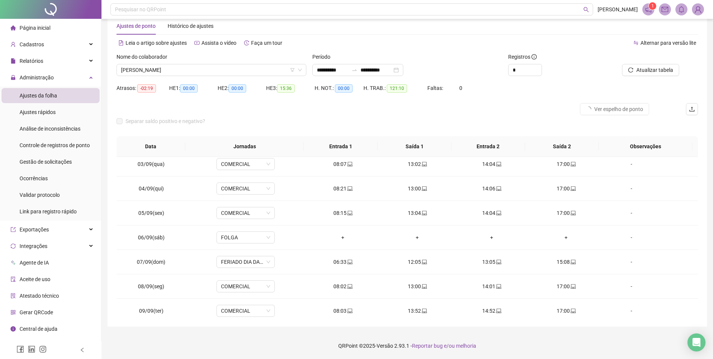
click at [621, 87] on div "Atrasos: -02:19 HE 1: 00:00 HE 2: 00:00 HE 3: 15:36 H. NOT.: 00:00 H. TRAB.: 12…" at bounding box center [408, 92] width 582 height 21
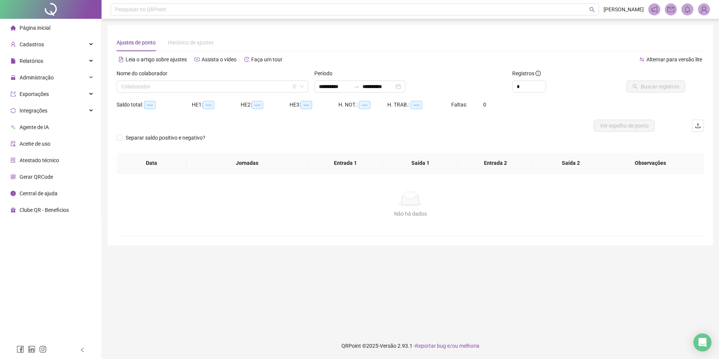
type input "**********"
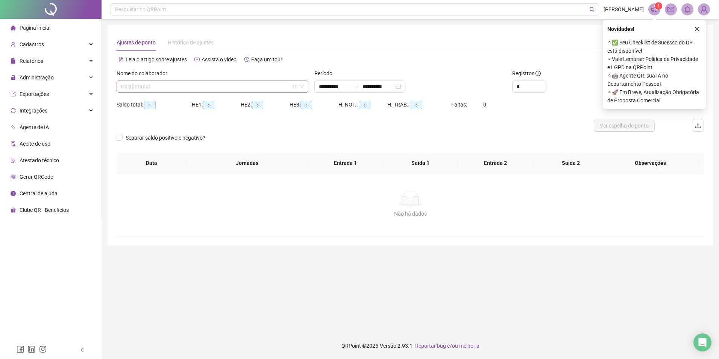
click at [212, 82] on input "search" at bounding box center [209, 86] width 176 height 11
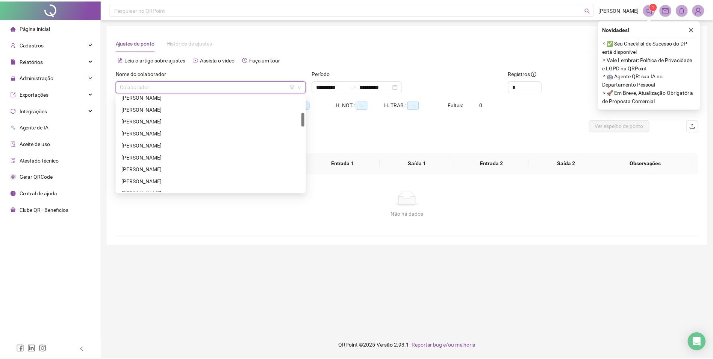
scroll to position [188, 0]
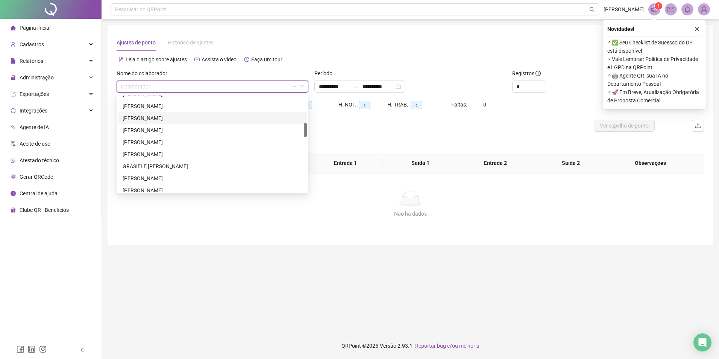
click at [178, 117] on div "[PERSON_NAME]" at bounding box center [213, 118] width 180 height 8
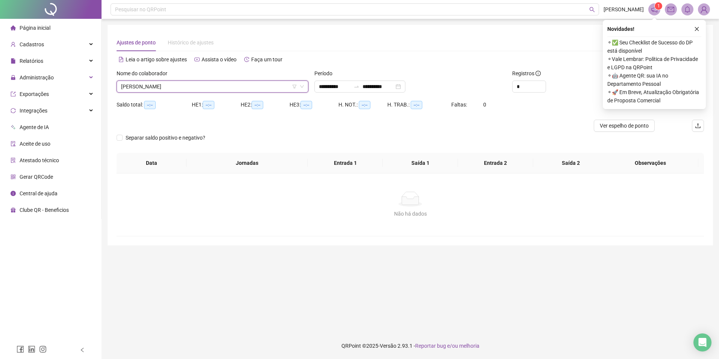
click at [703, 32] on div "Novidades ! ⚬ ✅ Seu Checklist de Sucesso do DP está disponível ⚬ Vale Lembrar: …" at bounding box center [654, 64] width 103 height 89
click at [405, 84] on div "**********" at bounding box center [359, 86] width 91 height 12
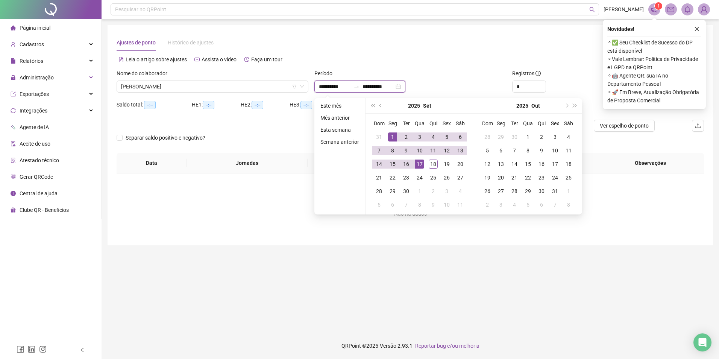
type input "**********"
click at [390, 138] on div "1" at bounding box center [392, 136] width 9 height 9
type input "**********"
click at [430, 162] on div "18" at bounding box center [433, 163] width 9 height 9
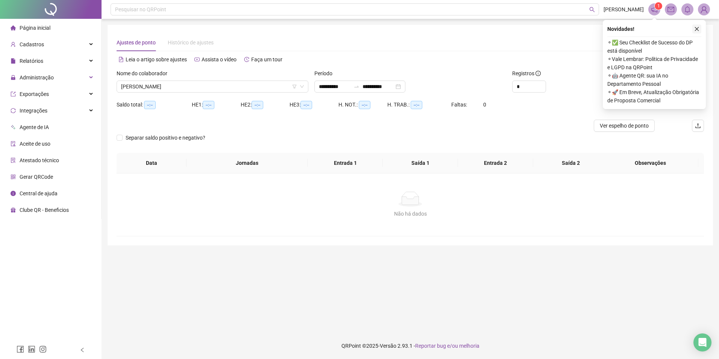
click at [697, 26] on button "button" at bounding box center [696, 28] width 9 height 9
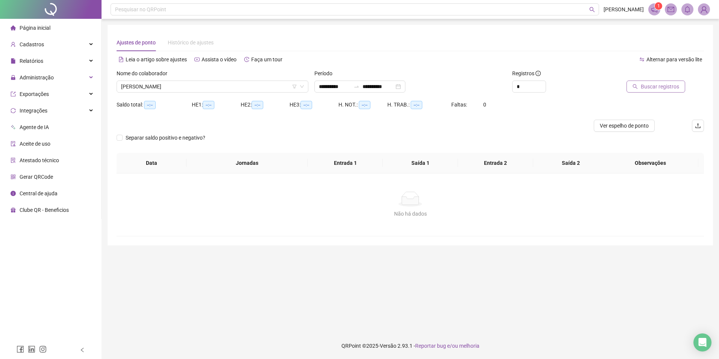
click at [656, 90] on span "Buscar registros" at bounding box center [660, 86] width 38 height 8
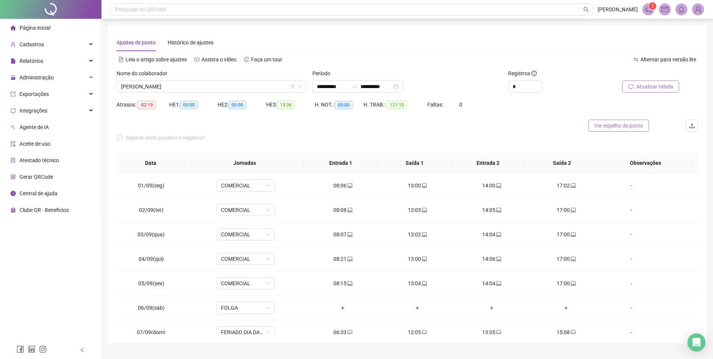
click at [630, 129] on span "Ver espelho de ponto" at bounding box center [618, 125] width 49 height 8
click at [209, 88] on span "[PERSON_NAME]" at bounding box center [211, 86] width 181 height 11
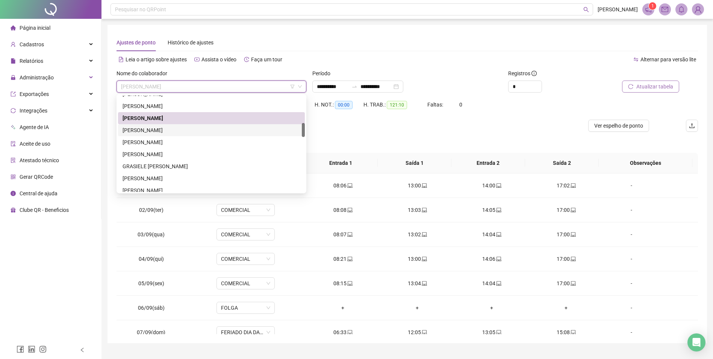
click at [192, 133] on div "[PERSON_NAME]" at bounding box center [212, 130] width 178 height 8
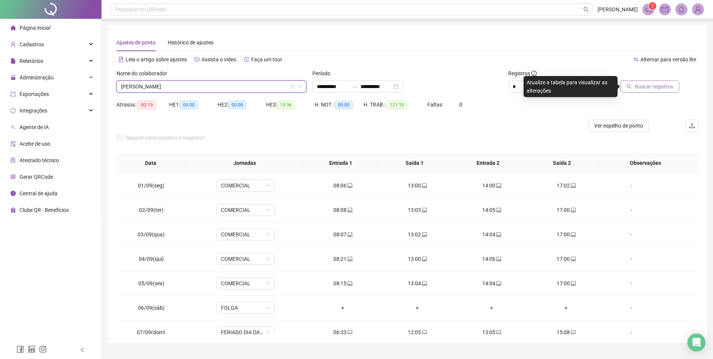
click at [655, 87] on span "Buscar registros" at bounding box center [654, 86] width 38 height 8
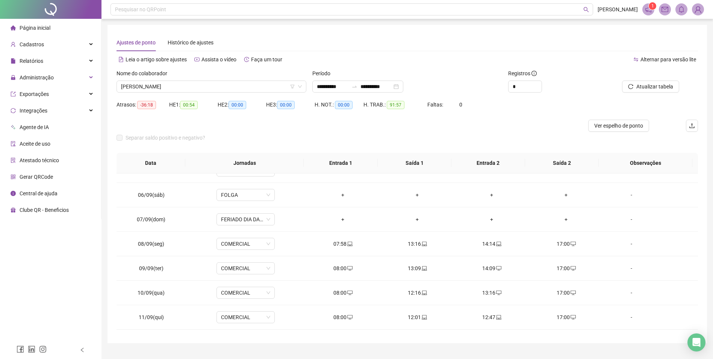
scroll to position [279, 0]
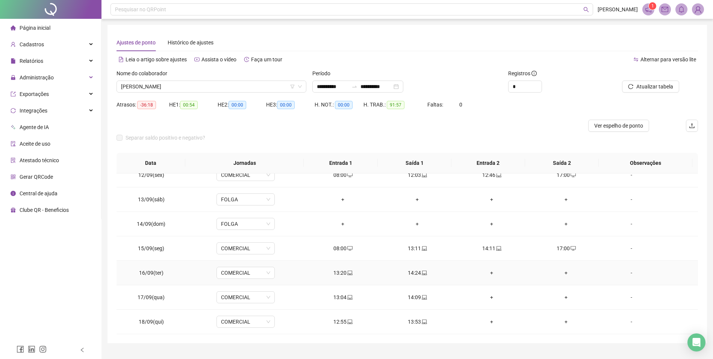
click at [490, 274] on div "+" at bounding box center [492, 272] width 62 height 8
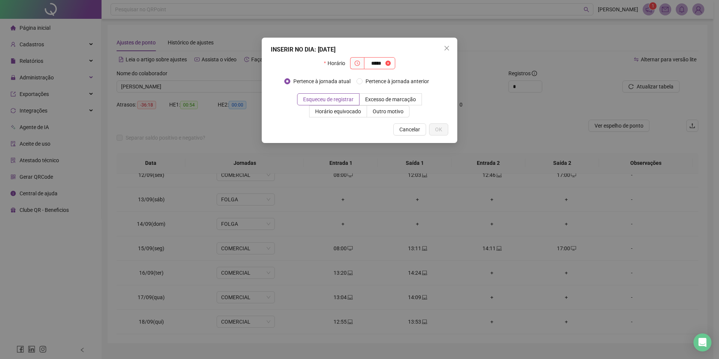
type input "*****"
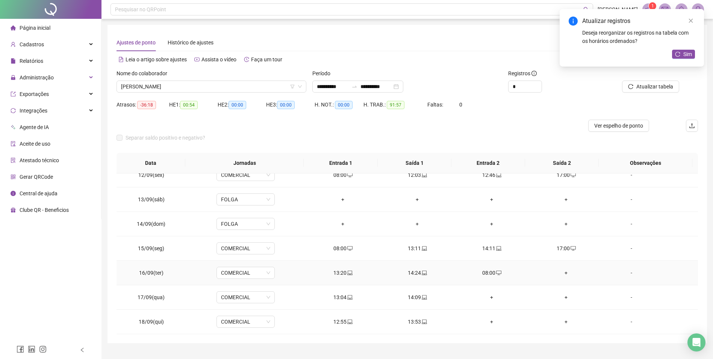
click at [564, 272] on div "+" at bounding box center [566, 272] width 62 height 8
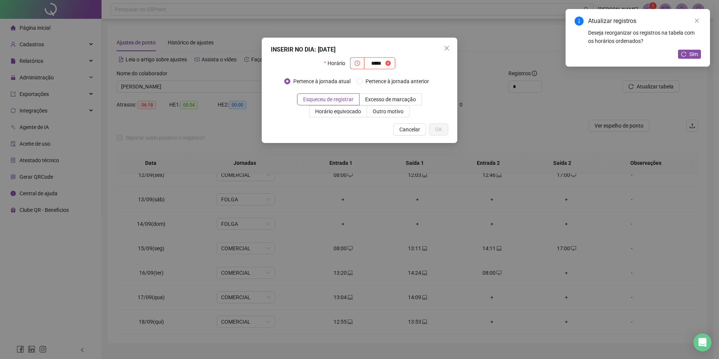
type input "*****"
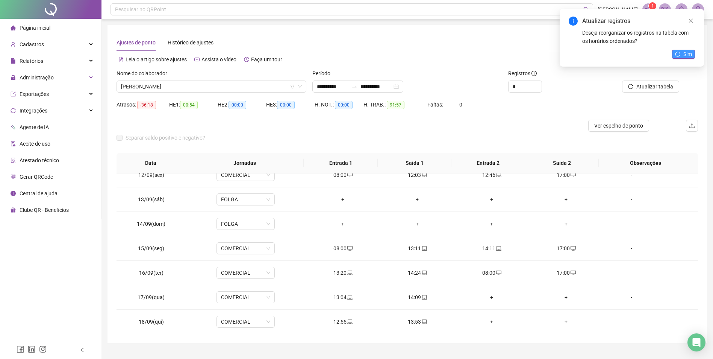
click at [688, 53] on span "Sim" at bounding box center [687, 54] width 9 height 8
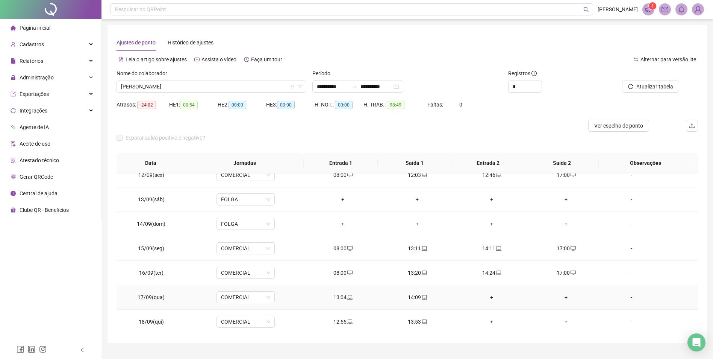
click at [488, 296] on div "+" at bounding box center [492, 297] width 62 height 8
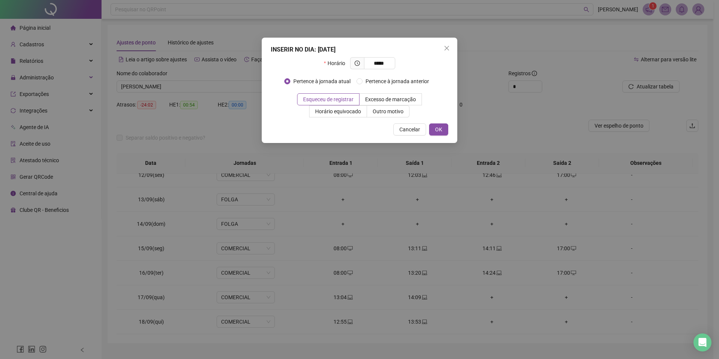
type input "*****"
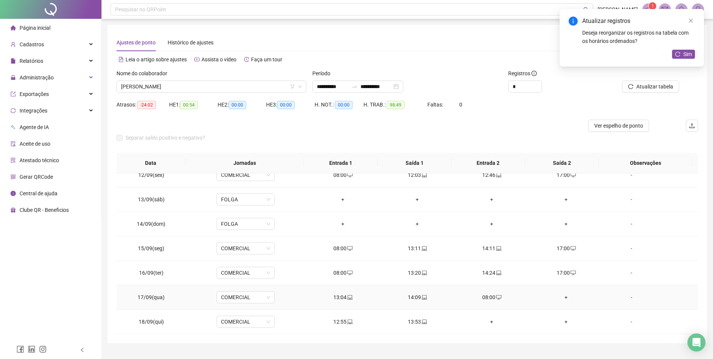
click at [564, 297] on div "+" at bounding box center [566, 297] width 62 height 8
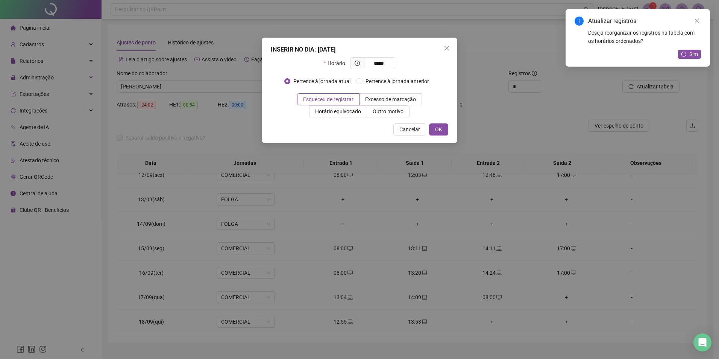
type input "*****"
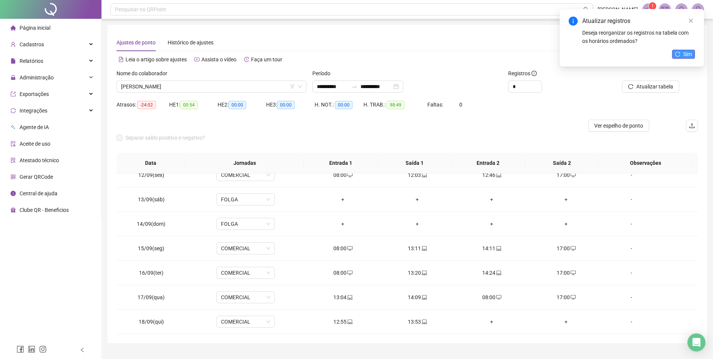
click at [683, 52] on button "Sim" at bounding box center [683, 54] width 23 height 9
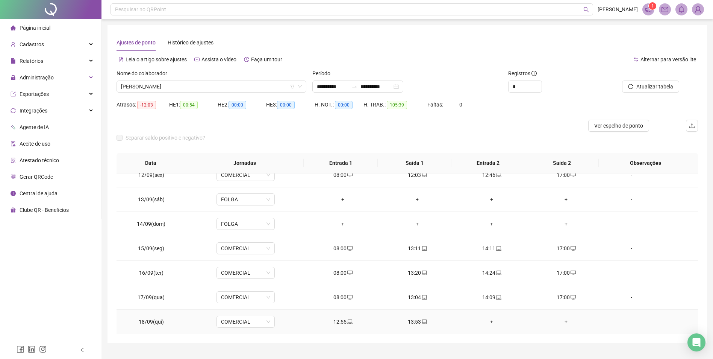
click at [488, 318] on div "+" at bounding box center [492, 321] width 62 height 8
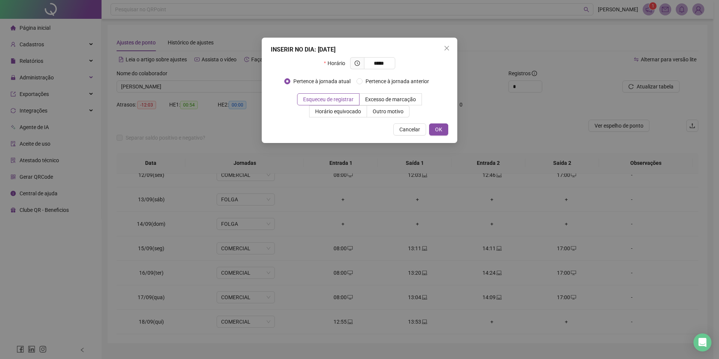
type input "*****"
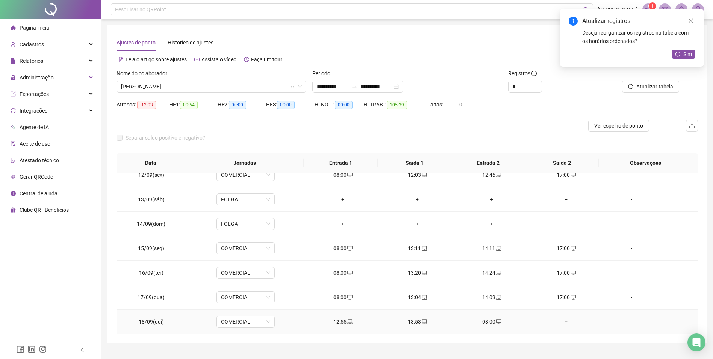
click at [564, 320] on div "+" at bounding box center [566, 321] width 62 height 8
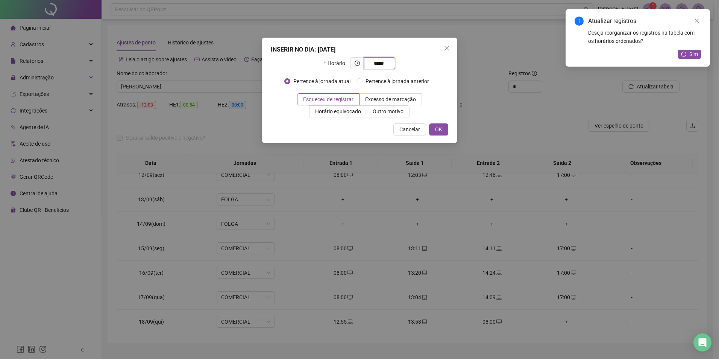
type input "*****"
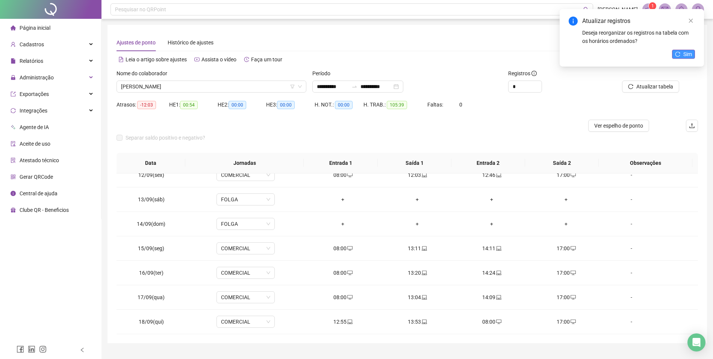
click at [679, 58] on button "Sim" at bounding box center [683, 54] width 23 height 9
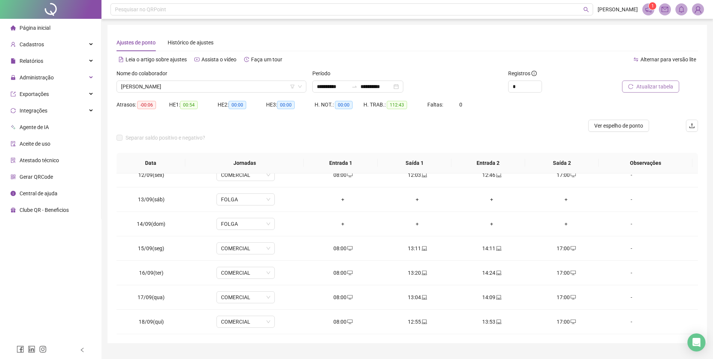
click at [657, 89] on span "Atualizar tabela" at bounding box center [655, 86] width 37 height 8
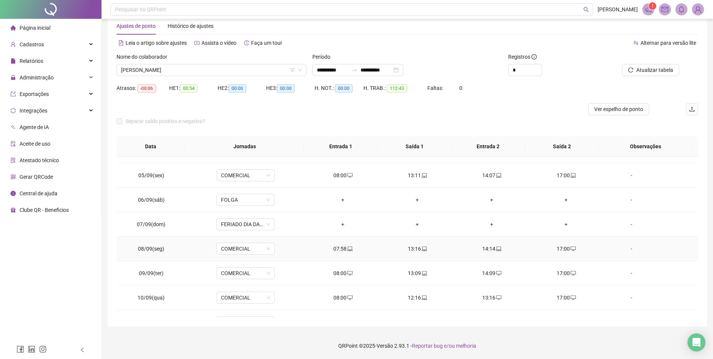
scroll to position [0, 0]
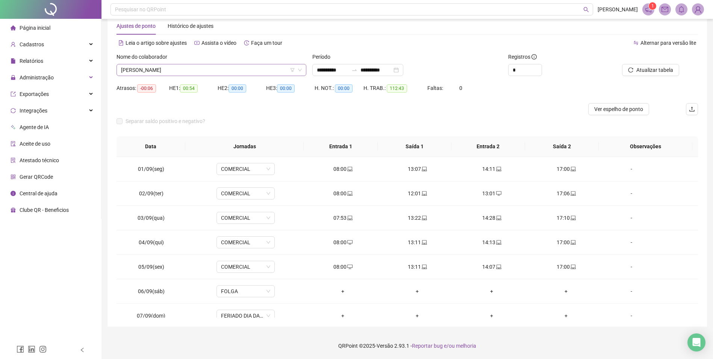
click at [173, 70] on span "[PERSON_NAME]" at bounding box center [211, 69] width 181 height 11
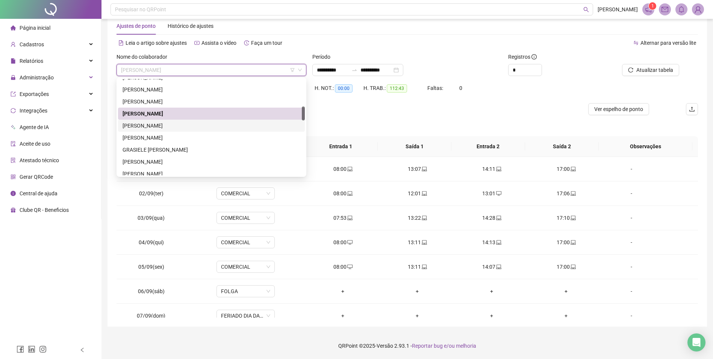
click at [180, 129] on div "[PERSON_NAME]" at bounding box center [212, 125] width 178 height 8
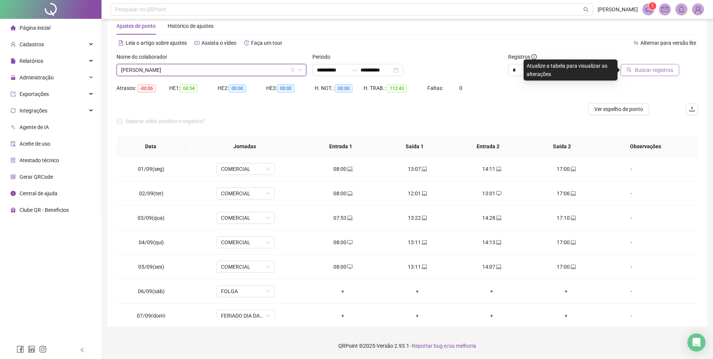
click at [664, 68] on span "Buscar registros" at bounding box center [654, 70] width 38 height 8
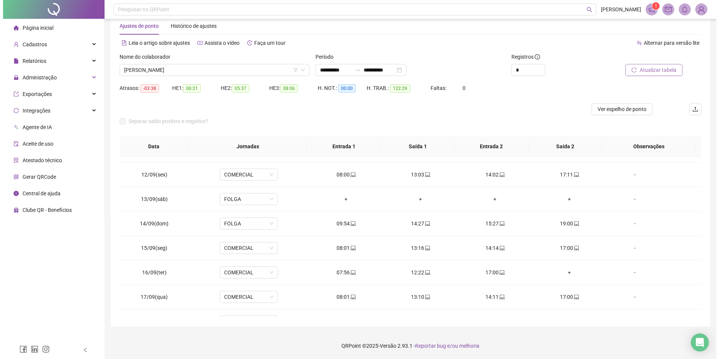
scroll to position [279, 0]
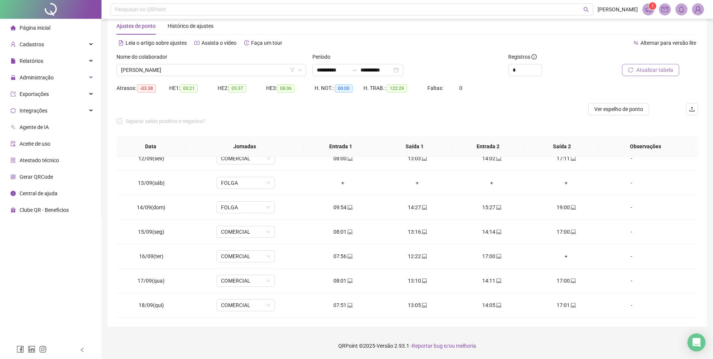
click at [653, 71] on span "Atualizar tabela" at bounding box center [655, 70] width 37 height 8
click at [344, 69] on input "**********" at bounding box center [333, 70] width 32 height 8
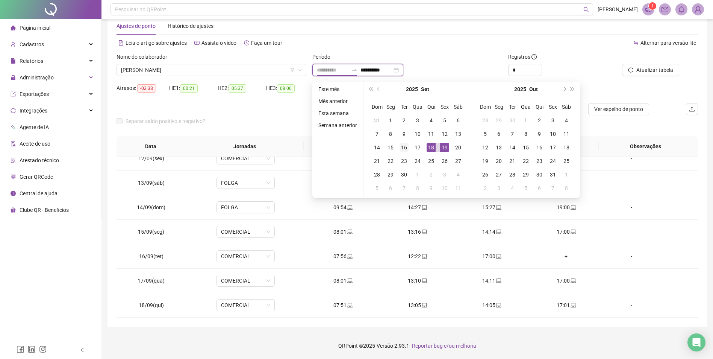
type input "**********"
click at [403, 145] on div "16" at bounding box center [404, 147] width 9 height 9
type input "**********"
click at [431, 150] on div "18" at bounding box center [431, 147] width 9 height 9
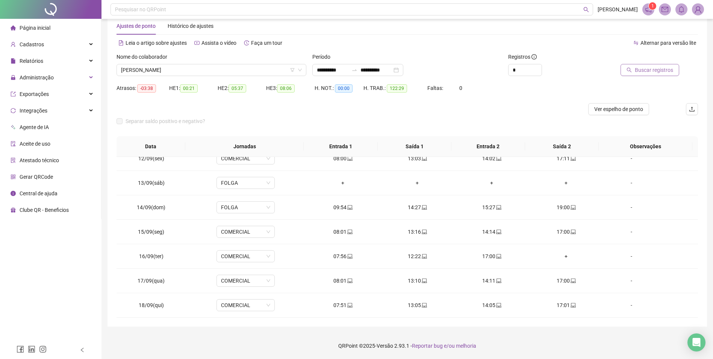
click at [634, 67] on button "Buscar registros" at bounding box center [650, 70] width 59 height 12
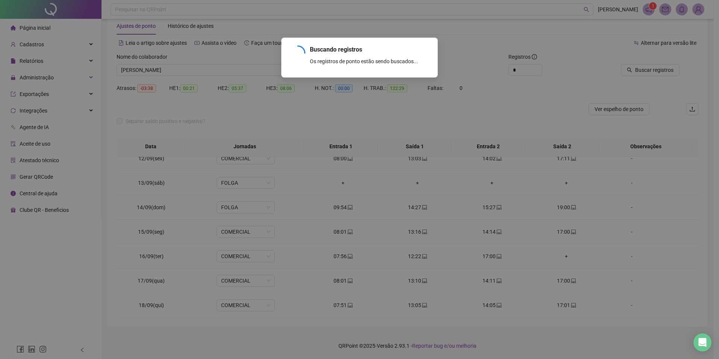
scroll to position [0, 0]
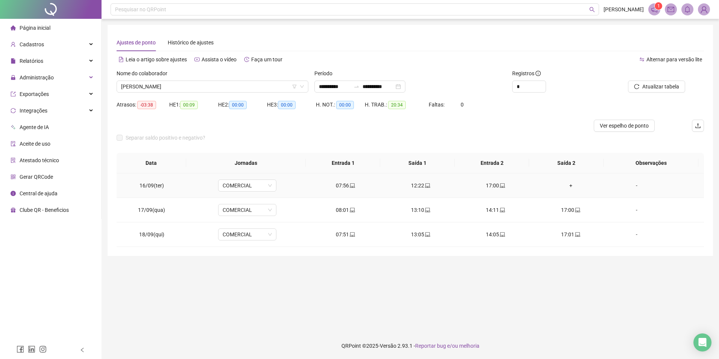
click at [568, 186] on div "+" at bounding box center [570, 185] width 63 height 8
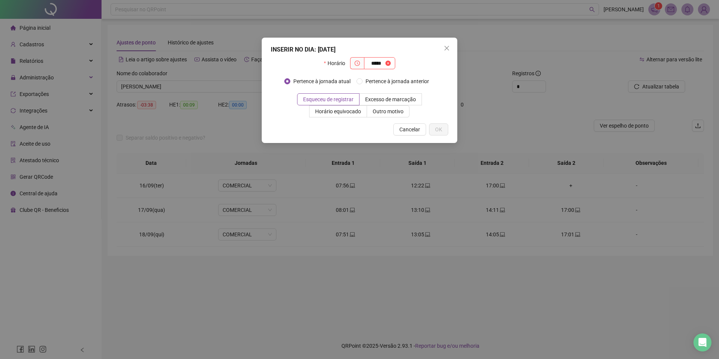
type input "*****"
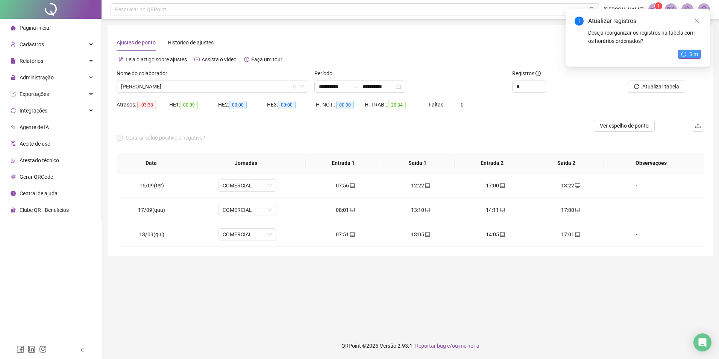
drag, startPoint x: 700, startPoint y: 53, endPoint x: 694, endPoint y: 52, distance: 5.8
click at [700, 53] on button "Sim" at bounding box center [689, 54] width 23 height 9
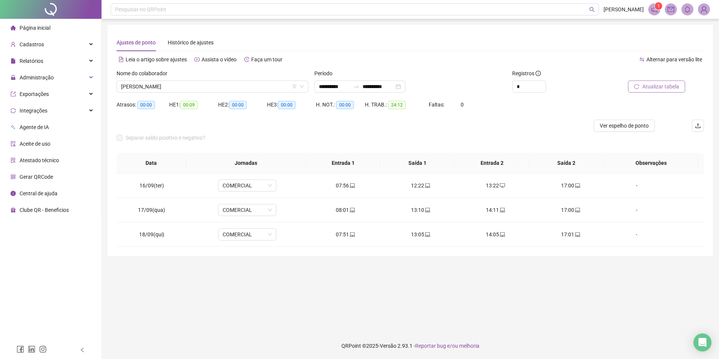
click at [661, 88] on span "Atualizar tabela" at bounding box center [660, 86] width 37 height 8
click at [170, 86] on span "[PERSON_NAME]" at bounding box center [212, 86] width 183 height 11
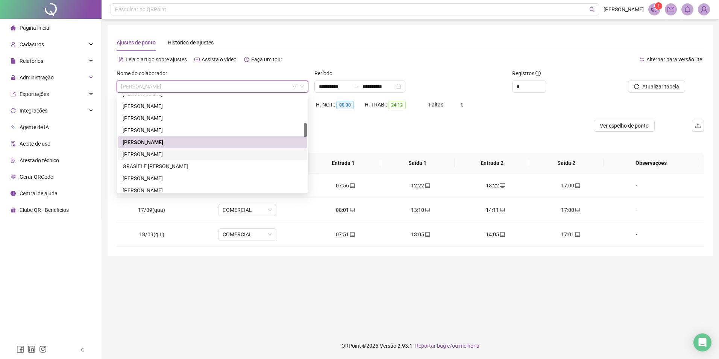
click at [175, 157] on div "[PERSON_NAME]" at bounding box center [213, 154] width 180 height 8
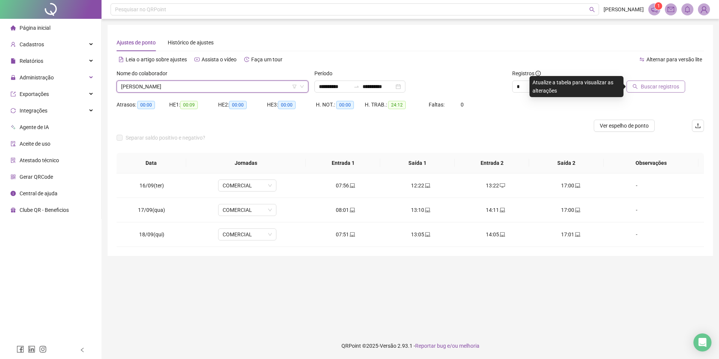
click at [659, 86] on span "Buscar registros" at bounding box center [660, 86] width 38 height 8
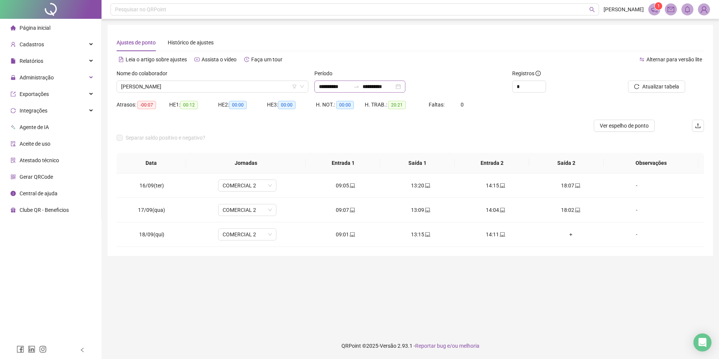
click at [405, 89] on div "**********" at bounding box center [359, 86] width 91 height 12
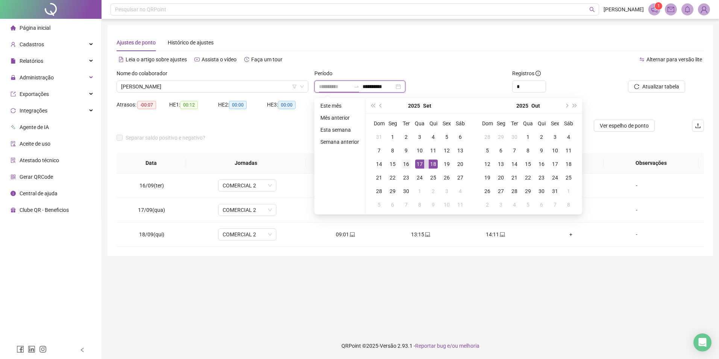
type input "**********"
click at [404, 162] on div "16" at bounding box center [406, 163] width 9 height 9
type input "**********"
click at [421, 162] on div "17" at bounding box center [419, 163] width 9 height 9
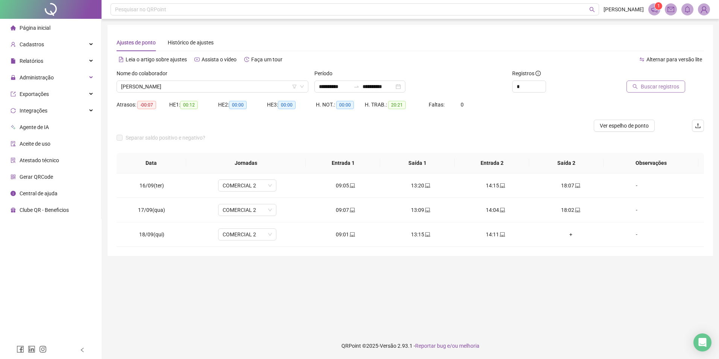
click at [662, 84] on span "Buscar registros" at bounding box center [660, 86] width 38 height 8
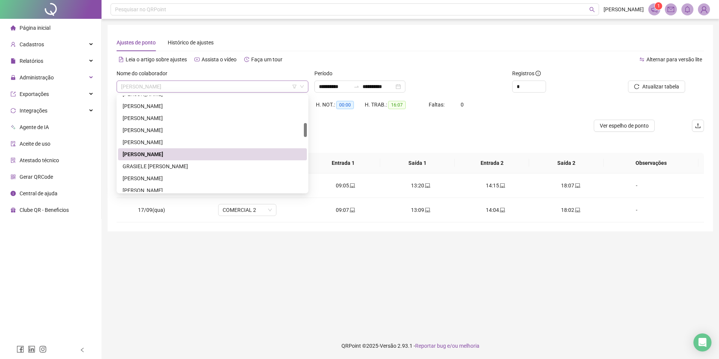
click at [185, 85] on span "[PERSON_NAME]" at bounding box center [212, 86] width 183 height 11
click at [191, 164] on div "GRASIELE [PERSON_NAME]" at bounding box center [213, 166] width 180 height 8
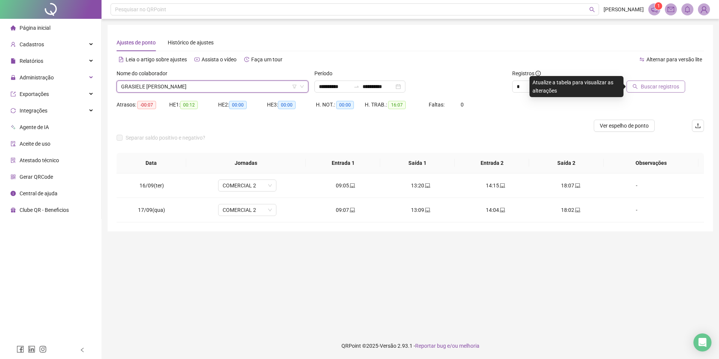
click at [666, 85] on span "Buscar registros" at bounding box center [660, 86] width 38 height 8
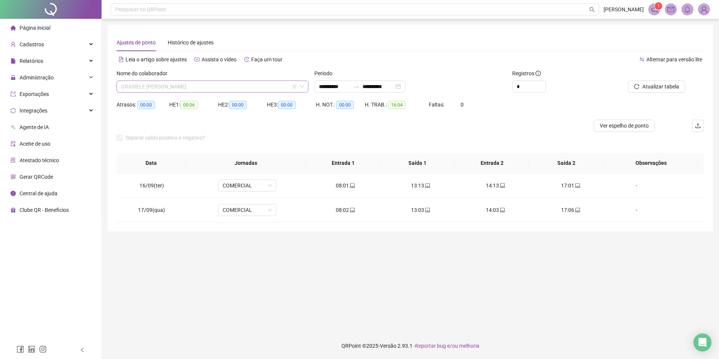
click at [223, 85] on span "GRASIELE [PERSON_NAME]" at bounding box center [212, 86] width 183 height 11
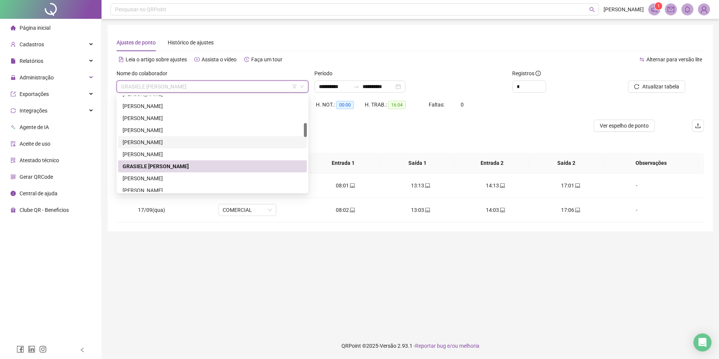
click at [180, 140] on div "[PERSON_NAME]" at bounding box center [213, 142] width 180 height 8
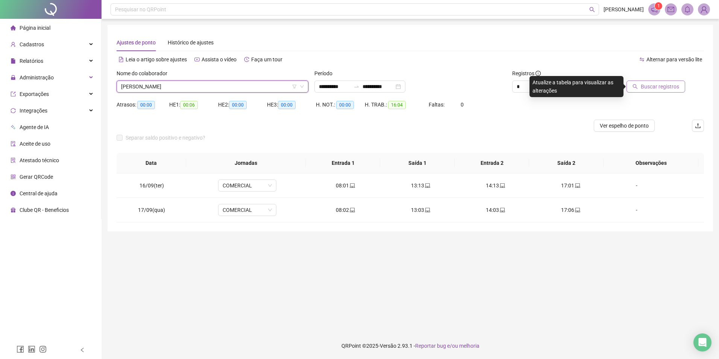
click at [666, 86] on span "Buscar registros" at bounding box center [660, 86] width 38 height 8
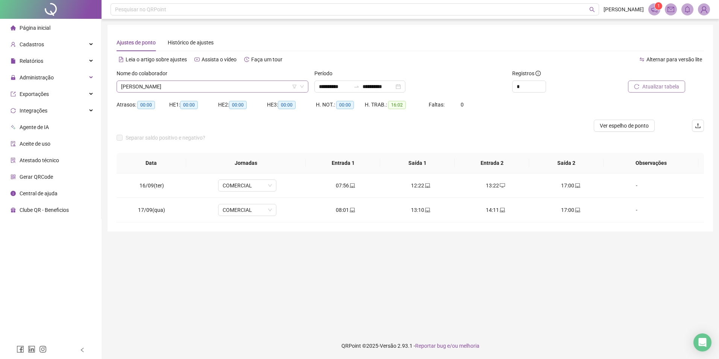
click at [166, 83] on span "[PERSON_NAME]" at bounding box center [212, 86] width 183 height 11
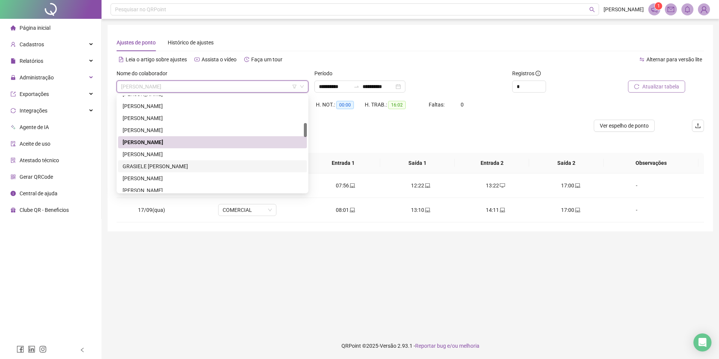
click at [171, 168] on div "GRASIELE [PERSON_NAME]" at bounding box center [213, 166] width 180 height 8
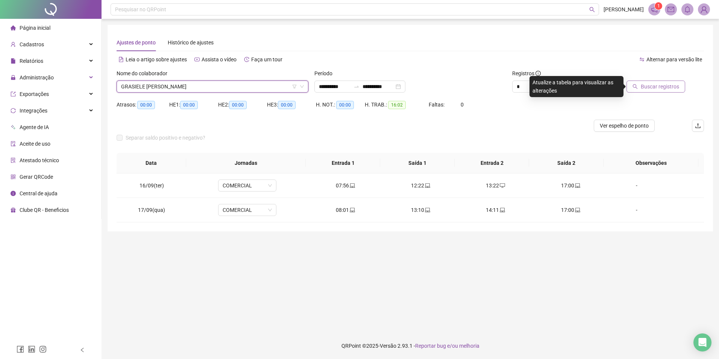
click at [653, 88] on span "Buscar registros" at bounding box center [660, 86] width 38 height 8
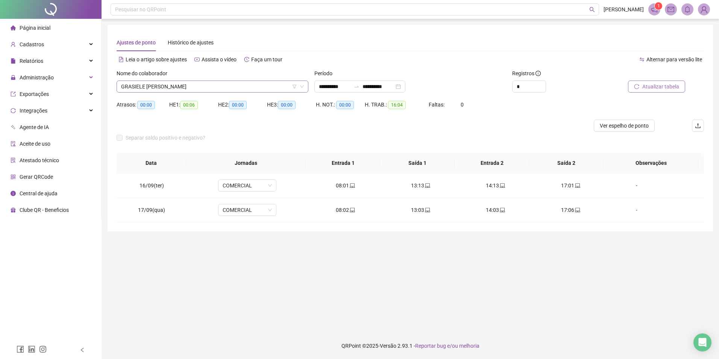
click at [172, 85] on span "GRASIELE [PERSON_NAME]" at bounding box center [212, 86] width 183 height 11
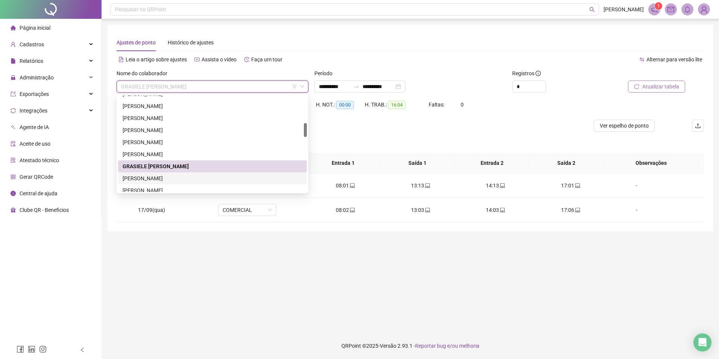
click at [181, 176] on div "[PERSON_NAME]" at bounding box center [213, 178] width 180 height 8
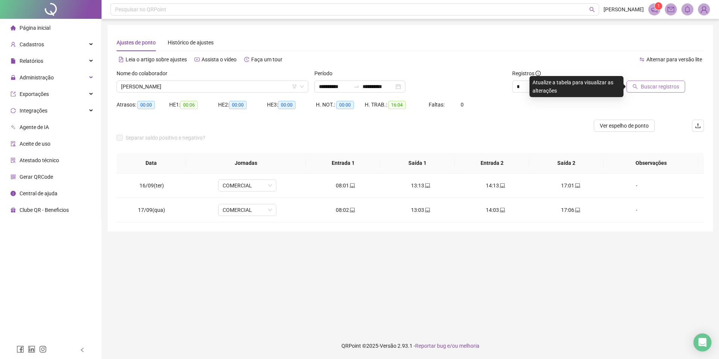
click at [665, 87] on span "Buscar registros" at bounding box center [660, 86] width 38 height 8
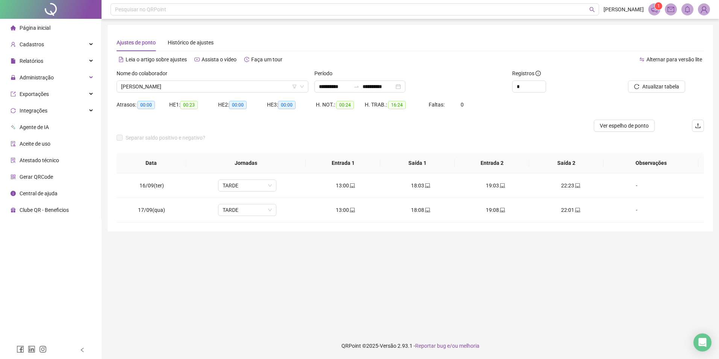
click at [155, 85] on span "[PERSON_NAME]" at bounding box center [212, 86] width 183 height 11
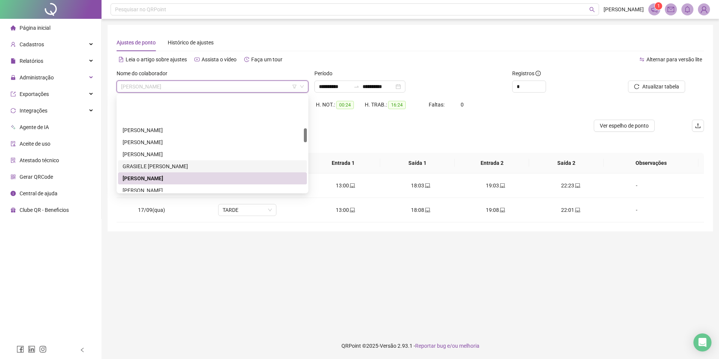
scroll to position [226, 0]
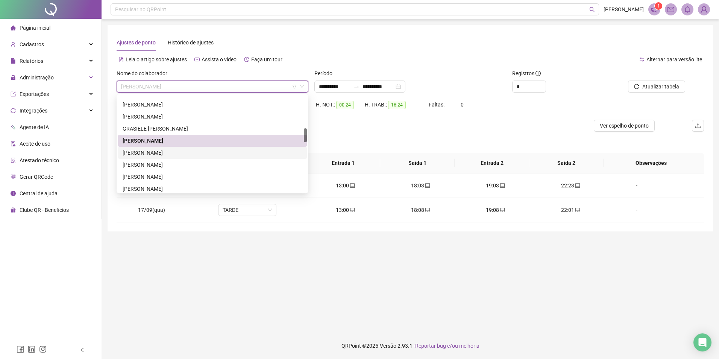
click at [155, 154] on div "[PERSON_NAME]" at bounding box center [213, 153] width 180 height 8
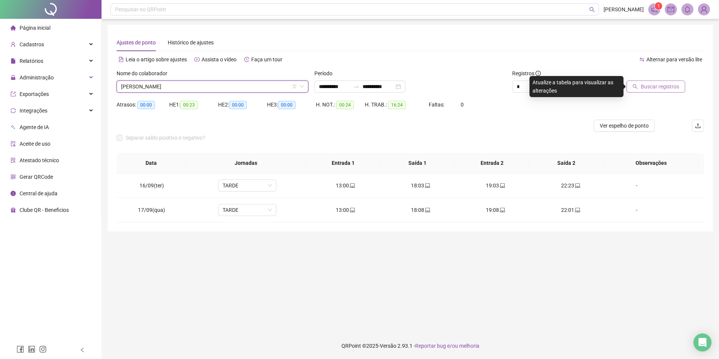
click at [671, 84] on span "Buscar registros" at bounding box center [660, 86] width 38 height 8
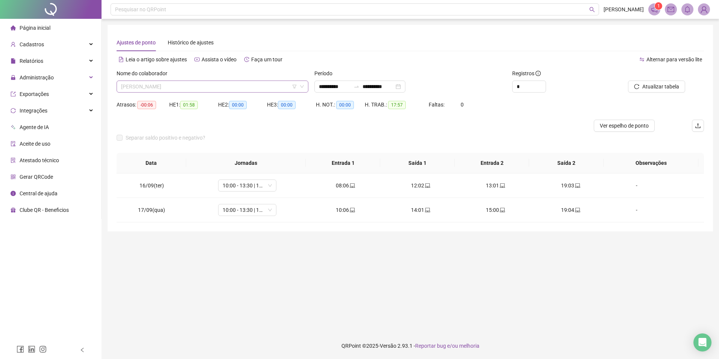
click at [157, 85] on span "[PERSON_NAME]" at bounding box center [212, 86] width 183 height 11
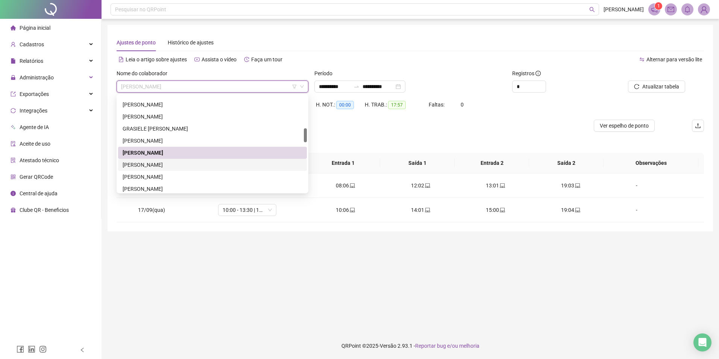
click at [158, 168] on div "[PERSON_NAME]" at bounding box center [213, 165] width 180 height 8
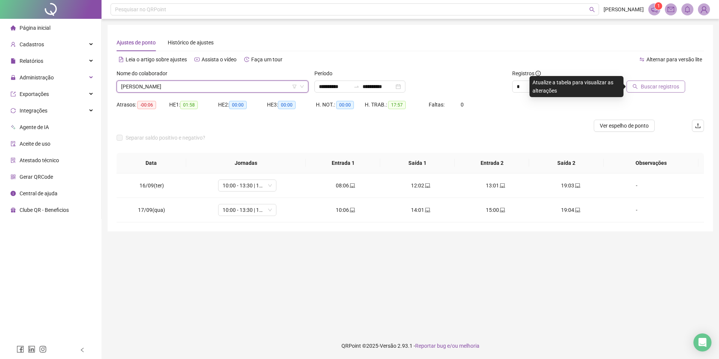
click at [656, 81] on button "Buscar registros" at bounding box center [655, 86] width 59 height 12
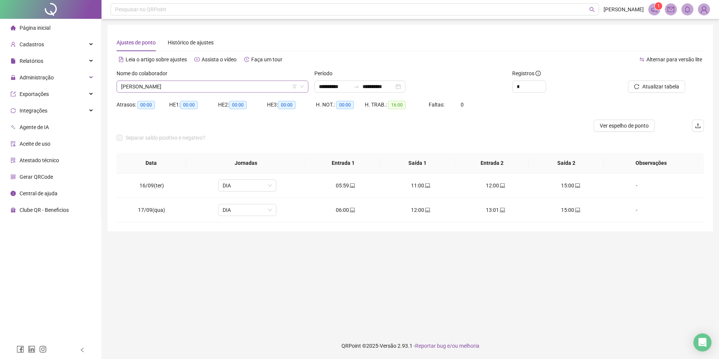
click at [175, 82] on span "[PERSON_NAME]" at bounding box center [212, 86] width 183 height 11
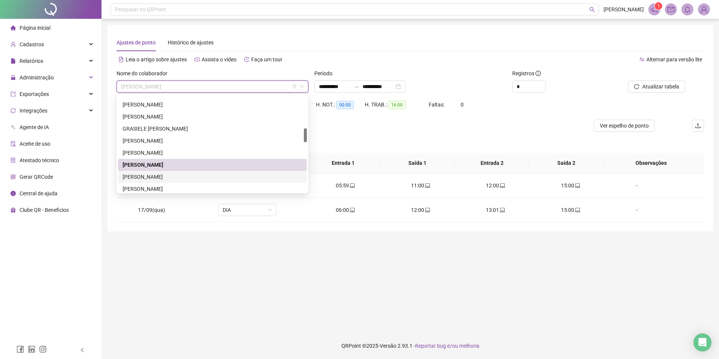
click at [171, 179] on div "[PERSON_NAME]" at bounding box center [213, 177] width 180 height 8
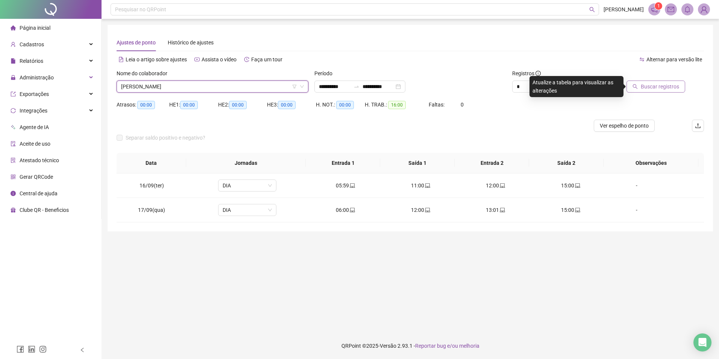
click at [659, 85] on span "Buscar registros" at bounding box center [660, 86] width 38 height 8
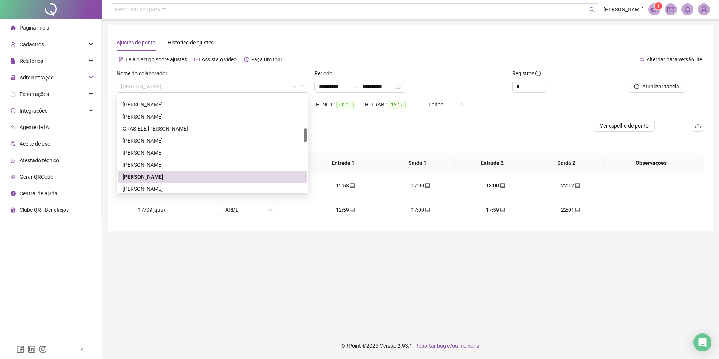
click at [155, 89] on span "[PERSON_NAME]" at bounding box center [212, 86] width 183 height 11
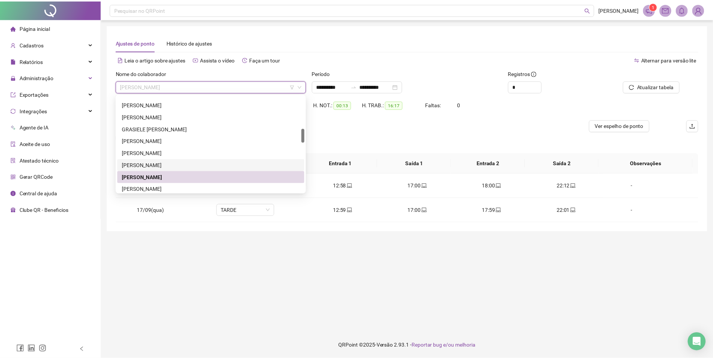
scroll to position [301, 0]
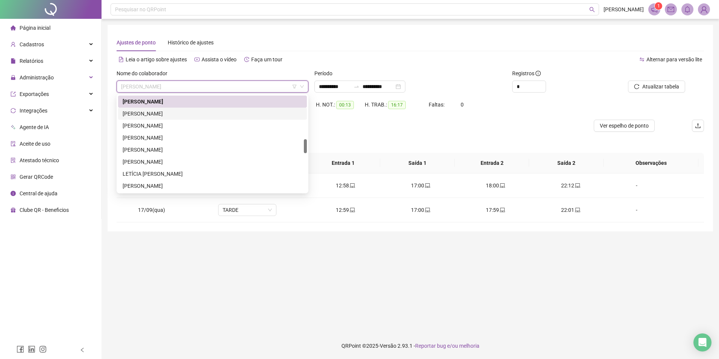
click at [165, 115] on div "[PERSON_NAME]" at bounding box center [213, 113] width 180 height 8
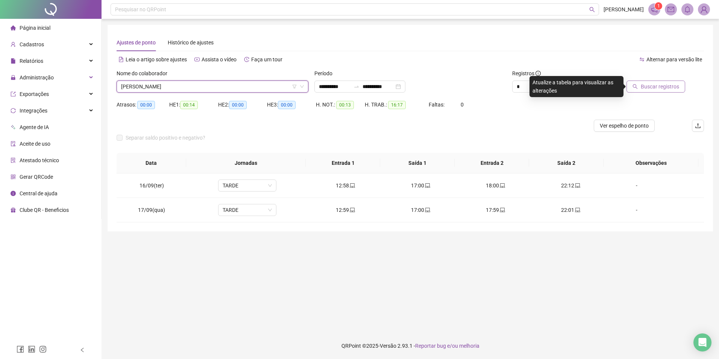
click at [646, 89] on span "Buscar registros" at bounding box center [660, 86] width 38 height 8
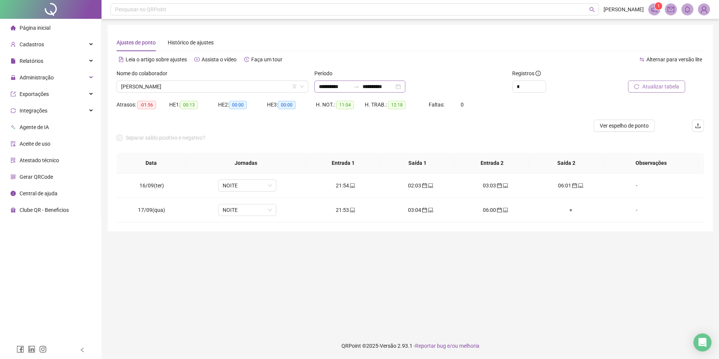
click at [405, 86] on div "**********" at bounding box center [359, 86] width 91 height 12
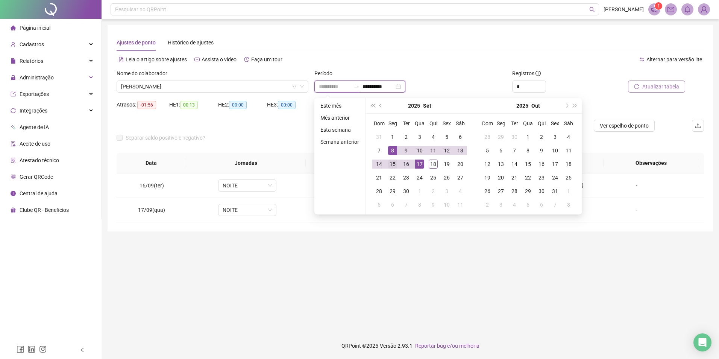
type input "**********"
click at [394, 163] on div "15" at bounding box center [392, 163] width 9 height 9
type input "**********"
click at [450, 161] on div "19" at bounding box center [446, 163] width 9 height 9
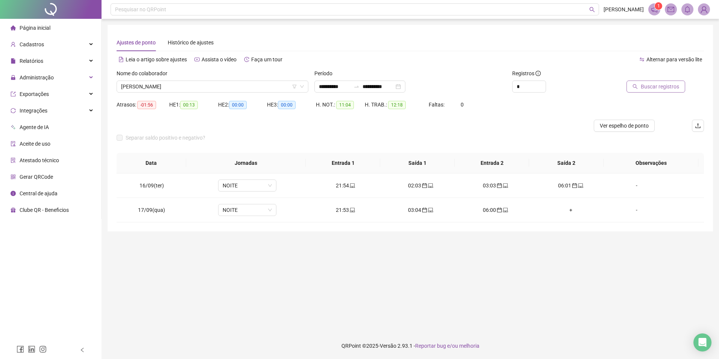
click at [644, 88] on span "Buscar registros" at bounding box center [660, 86] width 38 height 8
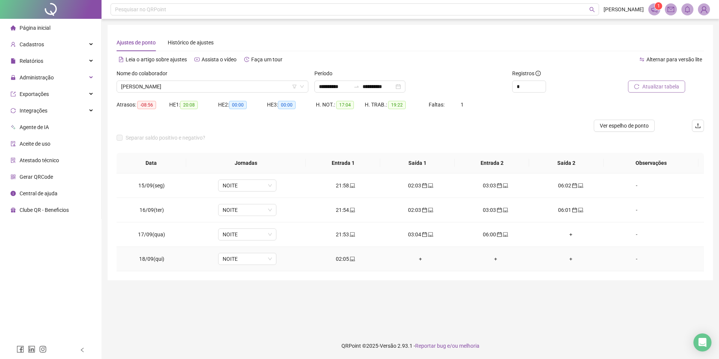
click at [350, 259] on icon "laptop" at bounding box center [352, 258] width 5 height 5
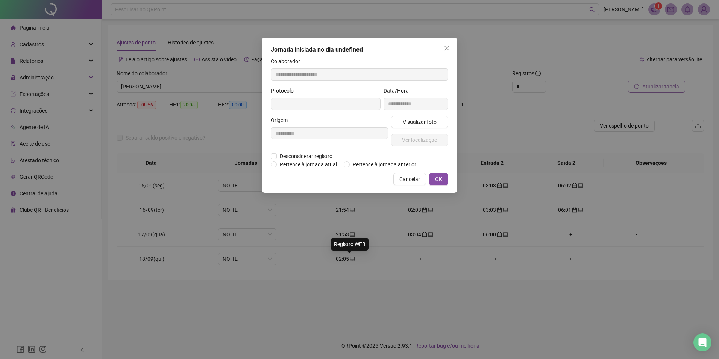
type input "**********"
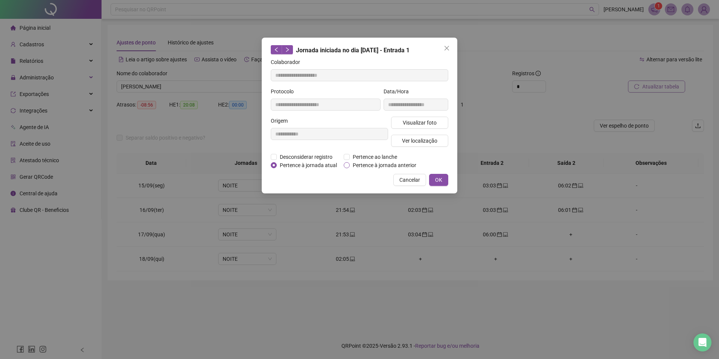
click at [369, 165] on span "Pertence à jornada anterior" at bounding box center [385, 165] width 70 height 8
click at [450, 185] on div "**********" at bounding box center [360, 116] width 196 height 156
click at [445, 178] on button "OK" at bounding box center [438, 180] width 19 height 12
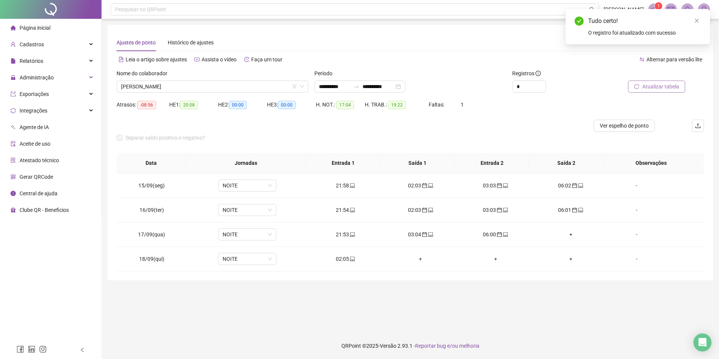
click at [655, 83] on span "Atualizar tabela" at bounding box center [660, 86] width 37 height 8
click at [180, 88] on span "[PERSON_NAME]" at bounding box center [212, 86] width 183 height 11
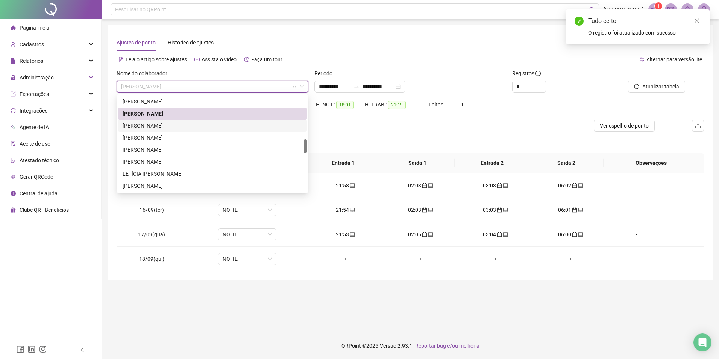
click at [180, 125] on div "[PERSON_NAME]" at bounding box center [213, 125] width 180 height 8
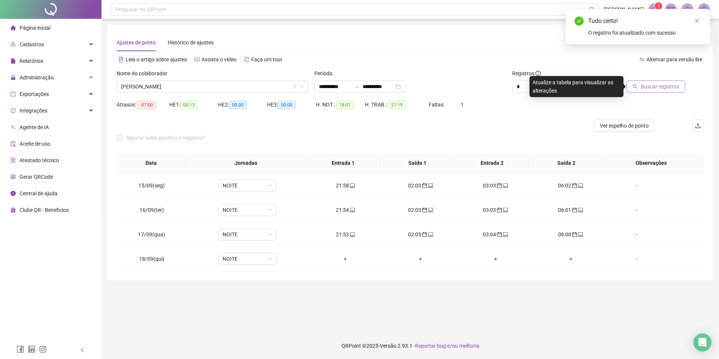
click at [664, 87] on span "Buscar registros" at bounding box center [660, 86] width 38 height 8
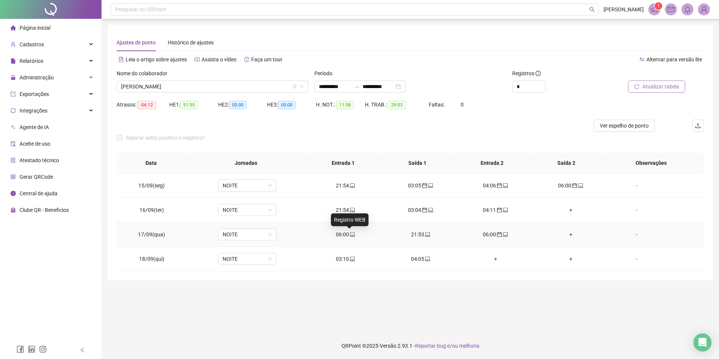
click at [350, 236] on icon "laptop" at bounding box center [352, 234] width 5 height 5
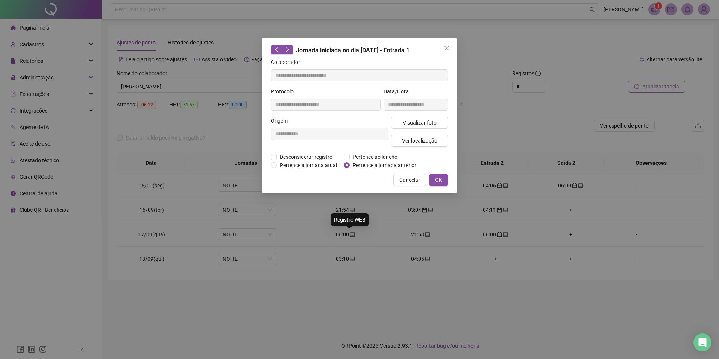
type input "**********"
click at [382, 163] on span "Pertence à jornada anterior" at bounding box center [385, 165] width 70 height 8
click at [444, 179] on button "OK" at bounding box center [438, 180] width 19 height 12
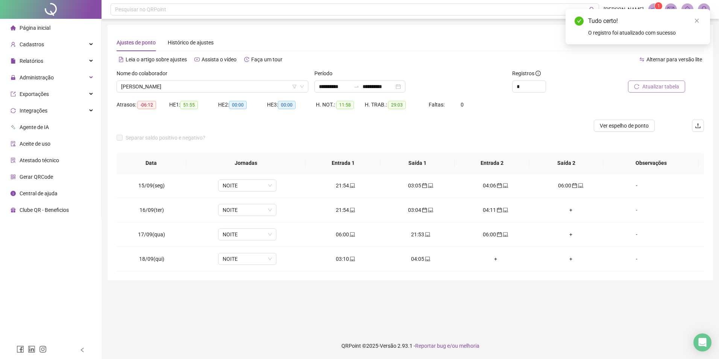
click at [657, 92] on div "Atualizar tabela" at bounding box center [657, 83] width 99 height 29
click at [658, 89] on span "Atualizar tabela" at bounding box center [660, 86] width 37 height 8
click at [350, 260] on icon "laptop" at bounding box center [352, 258] width 5 height 5
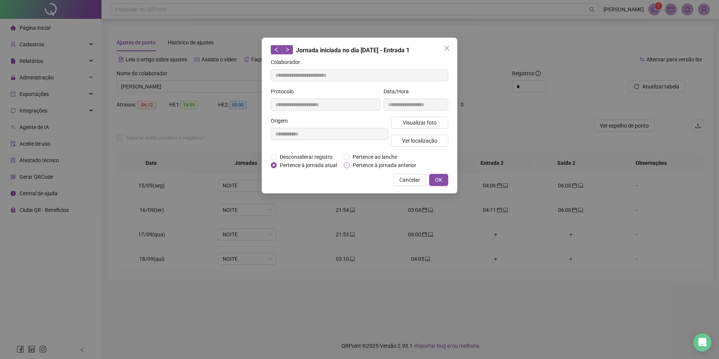
click at [398, 166] on span "Pertence à jornada anterior" at bounding box center [385, 165] width 70 height 8
click at [440, 178] on span "OK" at bounding box center [438, 180] width 7 height 8
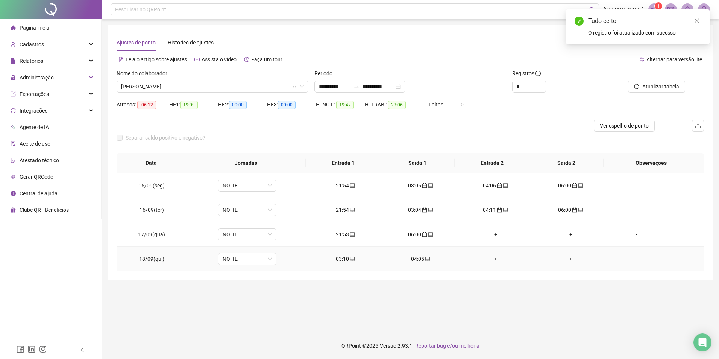
click at [425, 259] on icon "laptop" at bounding box center [427, 258] width 5 height 5
type input "**********"
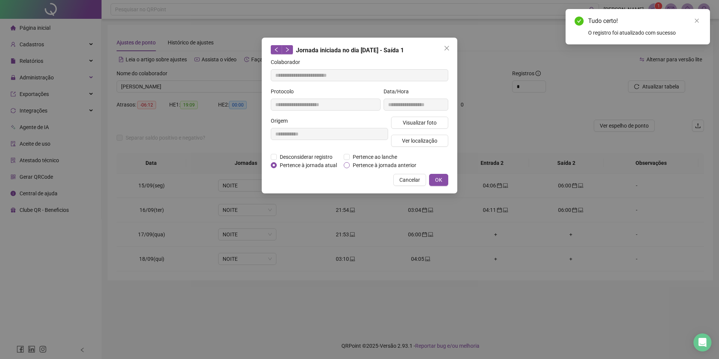
click at [371, 163] on span "Pertence à jornada anterior" at bounding box center [385, 165] width 70 height 8
click at [446, 182] on button "OK" at bounding box center [438, 180] width 19 height 12
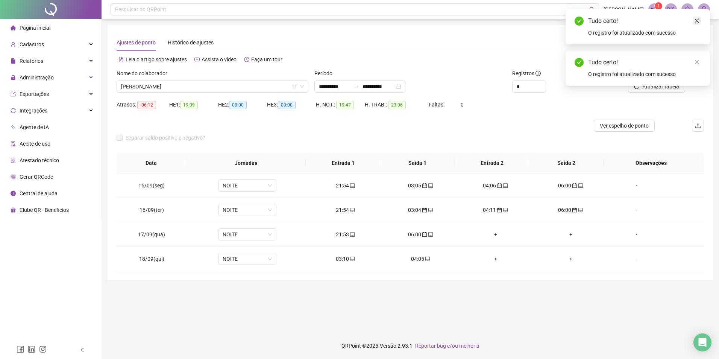
click at [699, 19] on icon "close" at bounding box center [696, 20] width 5 height 5
click at [699, 20] on icon "close" at bounding box center [696, 20] width 5 height 5
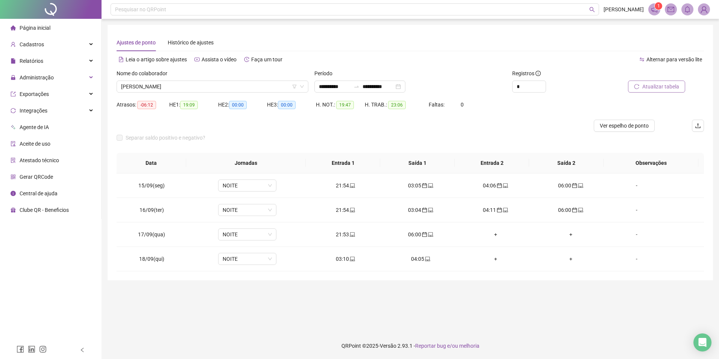
drag, startPoint x: 699, startPoint y: 20, endPoint x: 664, endPoint y: 85, distance: 74.0
click at [664, 85] on span "Atualizar tabela" at bounding box center [660, 86] width 37 height 8
click at [394, 86] on input "**********" at bounding box center [378, 86] width 32 height 8
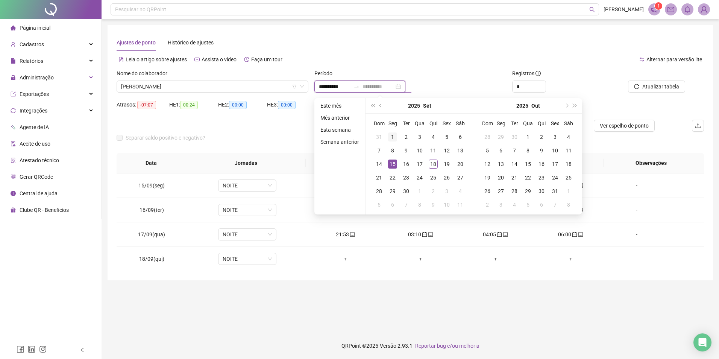
type input "**********"
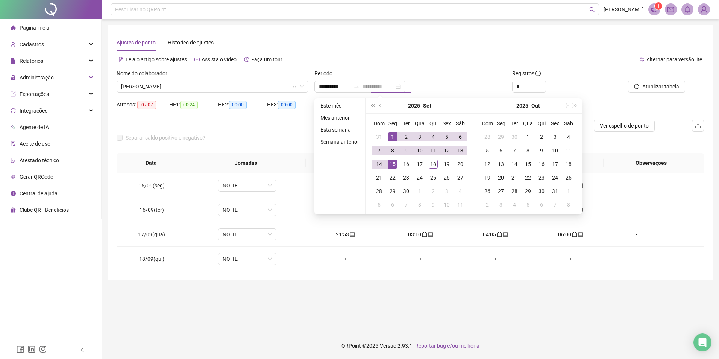
click at [396, 134] on div "1" at bounding box center [392, 136] width 9 height 9
click at [424, 164] on td "17" at bounding box center [420, 164] width 14 height 14
type input "**********"
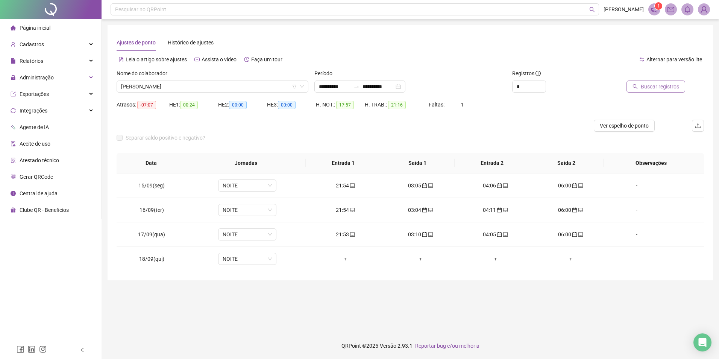
click at [649, 87] on span "Buscar registros" at bounding box center [660, 86] width 38 height 8
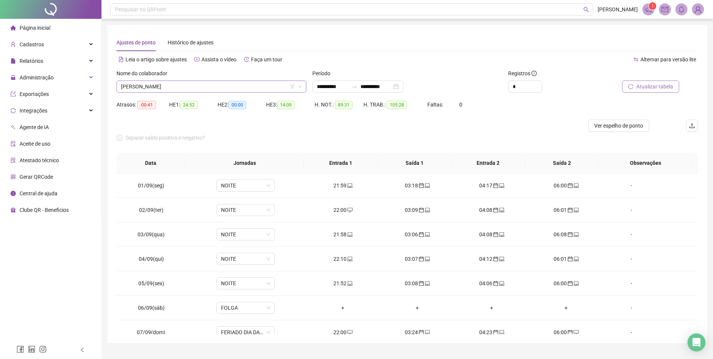
click at [205, 84] on span "[PERSON_NAME]" at bounding box center [211, 86] width 181 height 11
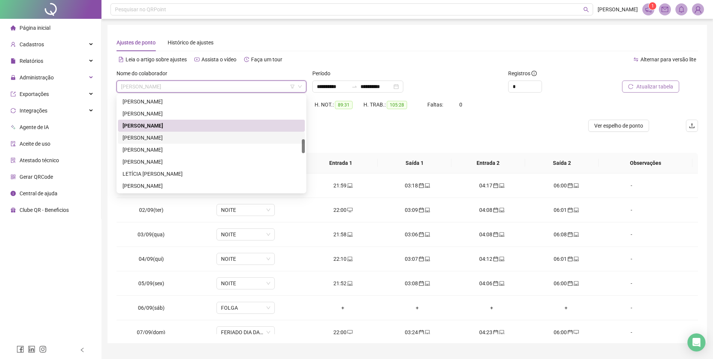
click at [164, 136] on div "[PERSON_NAME]" at bounding box center [212, 137] width 178 height 8
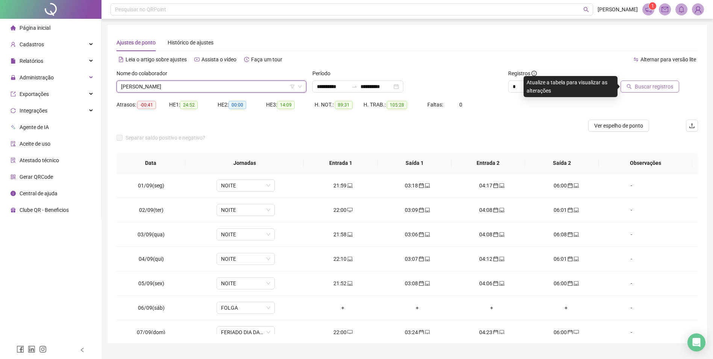
click at [664, 88] on span "Buscar registros" at bounding box center [654, 86] width 38 height 8
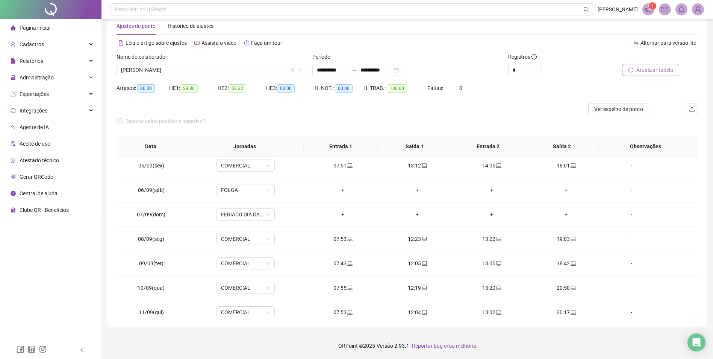
scroll to position [0, 0]
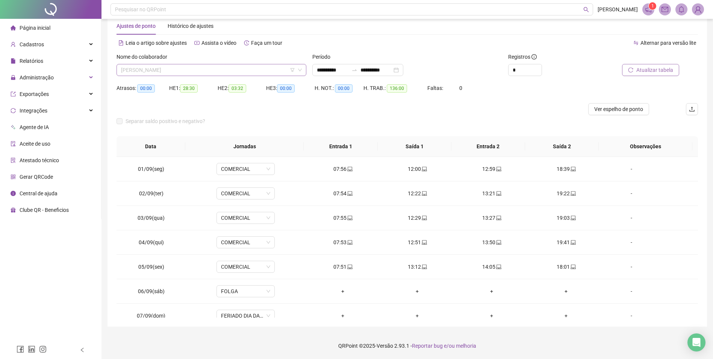
click at [237, 70] on span "[PERSON_NAME]" at bounding box center [211, 69] width 181 height 11
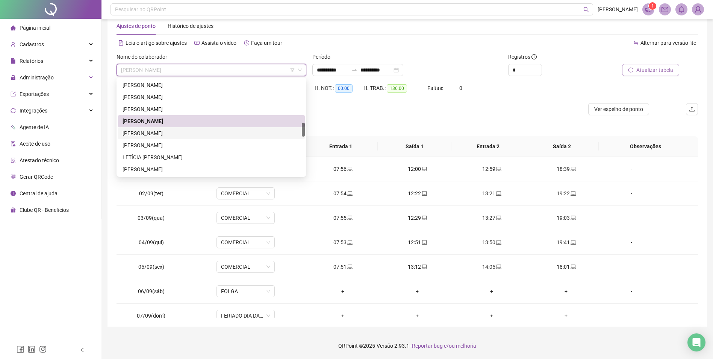
click at [148, 132] on div "[PERSON_NAME]" at bounding box center [212, 133] width 178 height 8
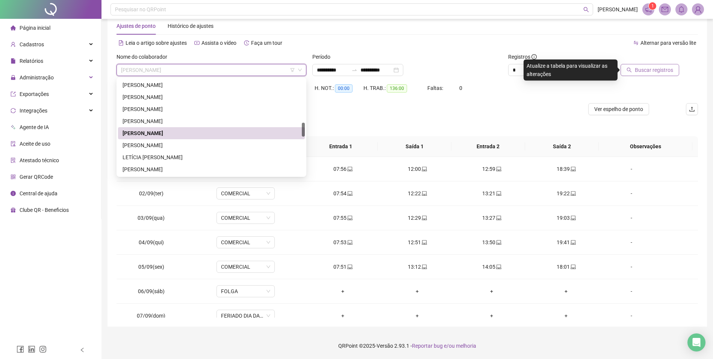
click at [188, 66] on span "[PERSON_NAME]" at bounding box center [211, 69] width 181 height 11
click at [157, 143] on div "[PERSON_NAME]" at bounding box center [212, 145] width 178 height 8
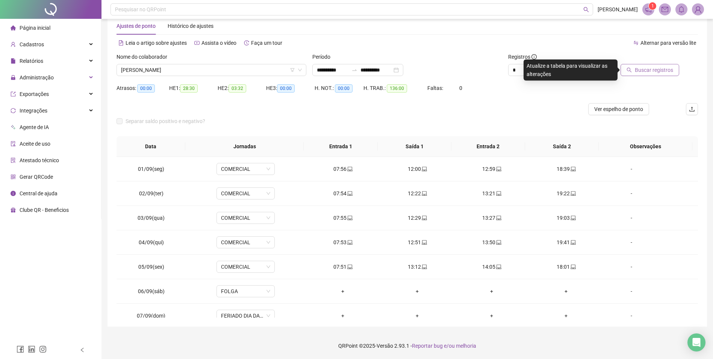
click at [652, 67] on span "Buscar registros" at bounding box center [654, 70] width 38 height 8
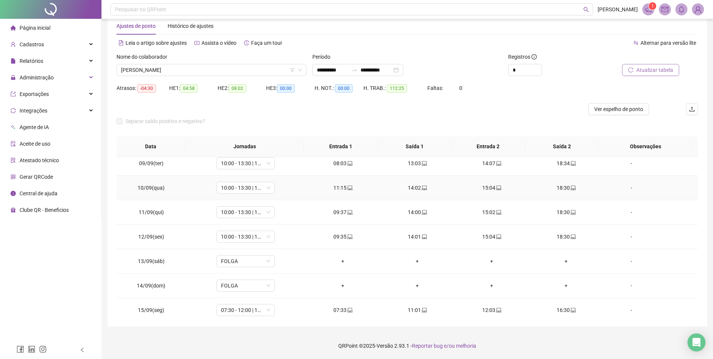
scroll to position [255, 0]
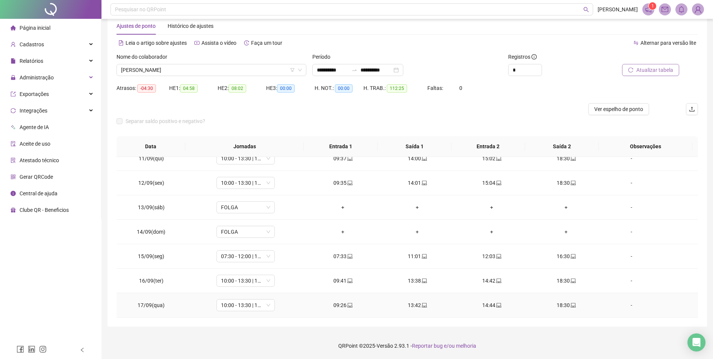
click at [626, 305] on div "-" at bounding box center [631, 305] width 44 height 8
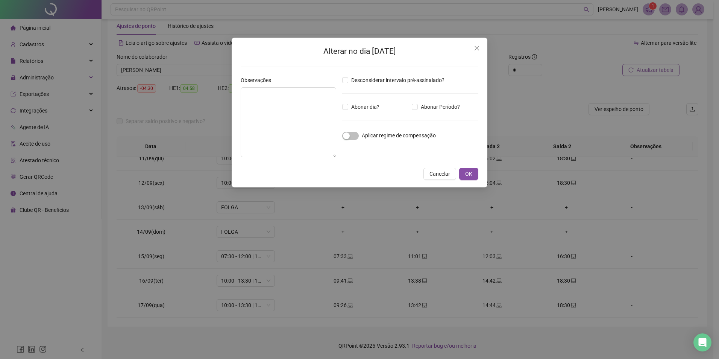
click at [245, 304] on div "Alterar no dia 17/09/2025 Observações Desconsiderar intervalo pré-assinalado? A…" at bounding box center [359, 179] width 719 height 359
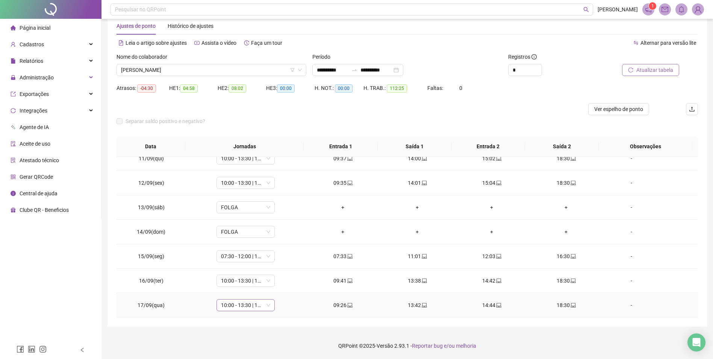
click at [241, 306] on span "10:00 - 13:30 | 14:30 - 19:00" at bounding box center [245, 304] width 49 height 11
click at [616, 295] on td "-" at bounding box center [650, 305] width 95 height 24
click at [628, 306] on div "-" at bounding box center [631, 305] width 44 height 8
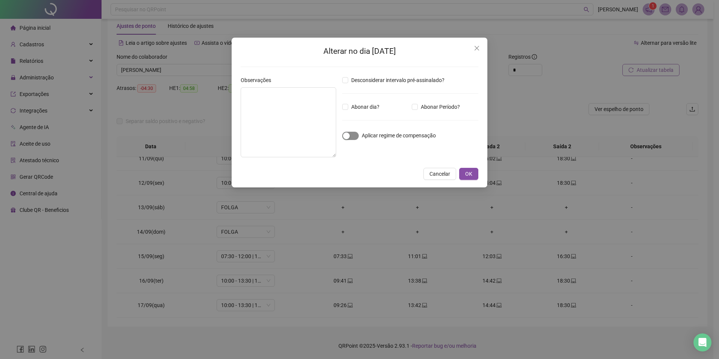
click at [354, 138] on span "button" at bounding box center [350, 136] width 17 height 8
click at [467, 170] on span "OK" at bounding box center [468, 174] width 7 height 8
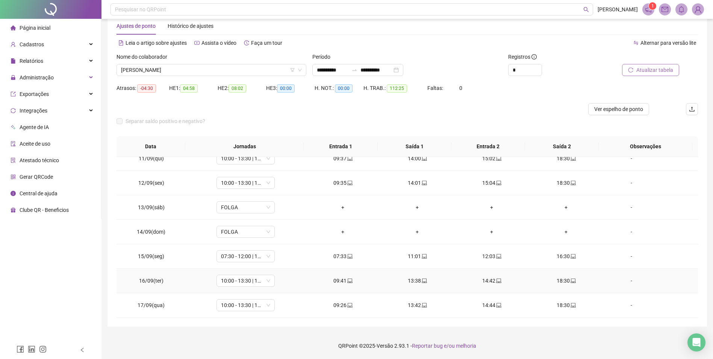
click at [629, 281] on div "-" at bounding box center [631, 280] width 44 height 8
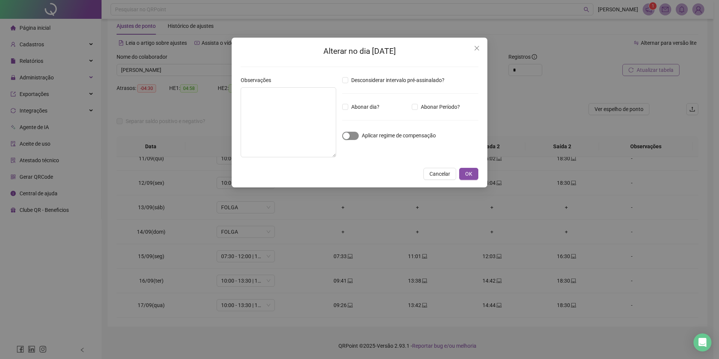
click at [349, 134] on div "button" at bounding box center [346, 135] width 7 height 7
click at [467, 176] on span "OK" at bounding box center [468, 174] width 7 height 8
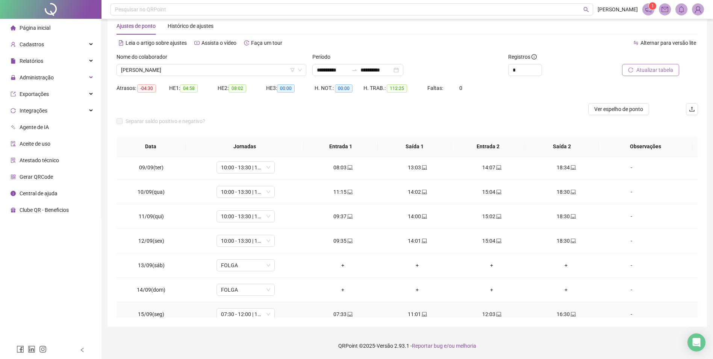
scroll to position [180, 0]
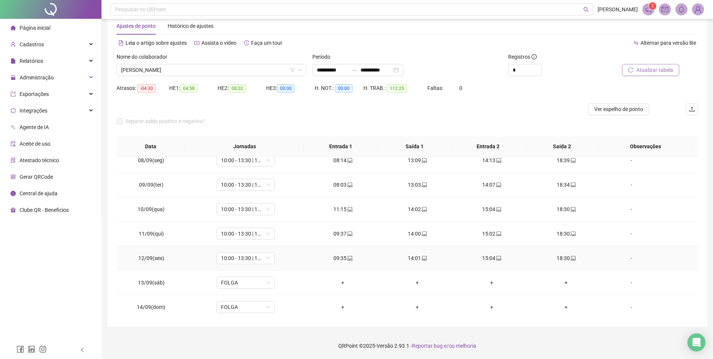
click at [628, 257] on div "-" at bounding box center [631, 258] width 44 height 8
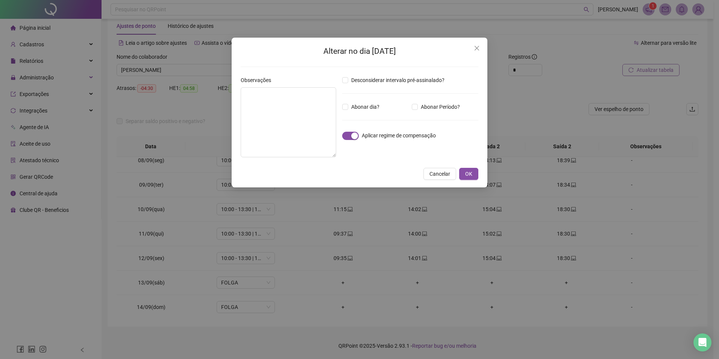
click at [651, 76] on div "Alterar no dia 12/09/2025 Observações Desconsiderar intervalo pré-assinalado? A…" at bounding box center [359, 179] width 719 height 359
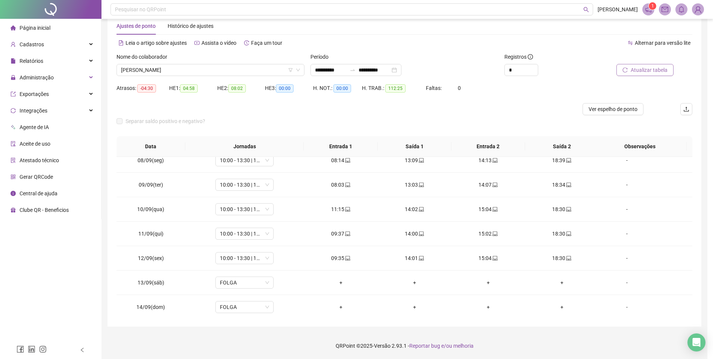
click at [655, 68] on span "Atualizar tabela" at bounding box center [649, 70] width 37 height 8
click at [207, 68] on span "[PERSON_NAME]" at bounding box center [211, 69] width 181 height 11
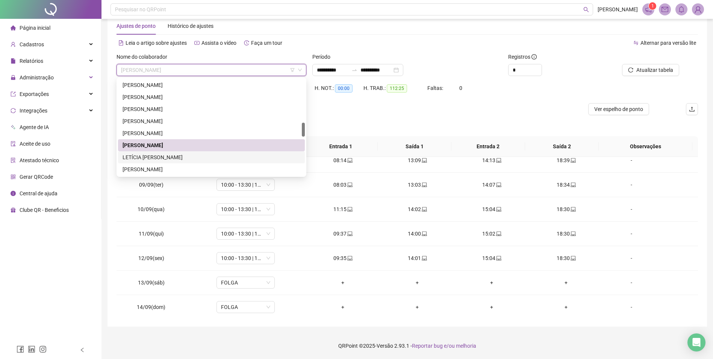
click at [177, 153] on div "LETÍCIA [PERSON_NAME]" at bounding box center [211, 157] width 187 height 12
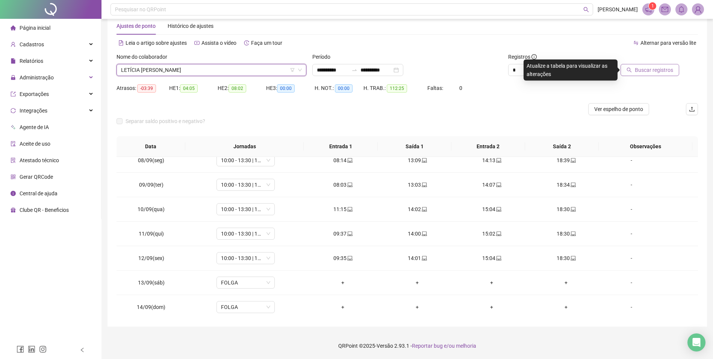
click at [657, 68] on span "Buscar registros" at bounding box center [654, 70] width 38 height 8
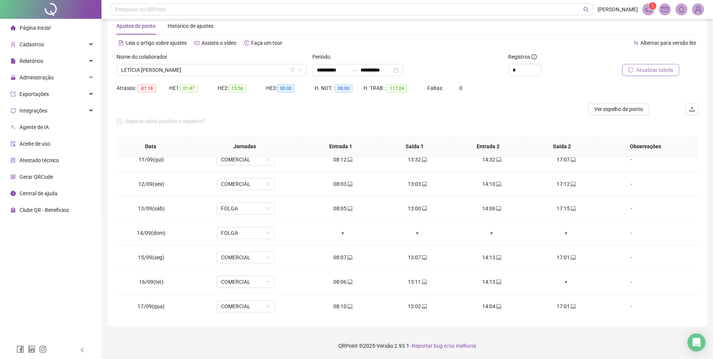
scroll to position [255, 0]
